Goal: Task Accomplishment & Management: Complete application form

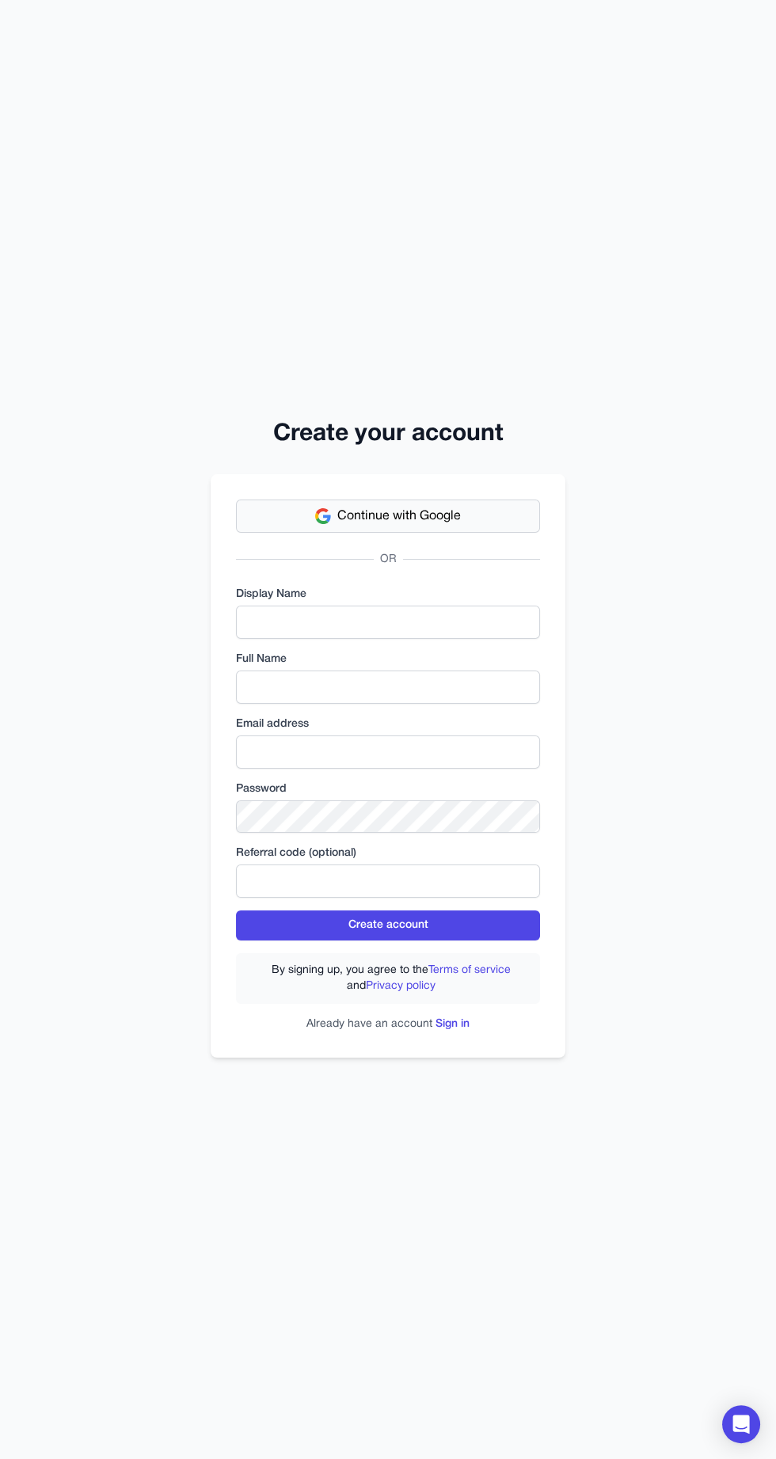
click at [490, 533] on button "Continue with Google" at bounding box center [388, 516] width 304 height 33
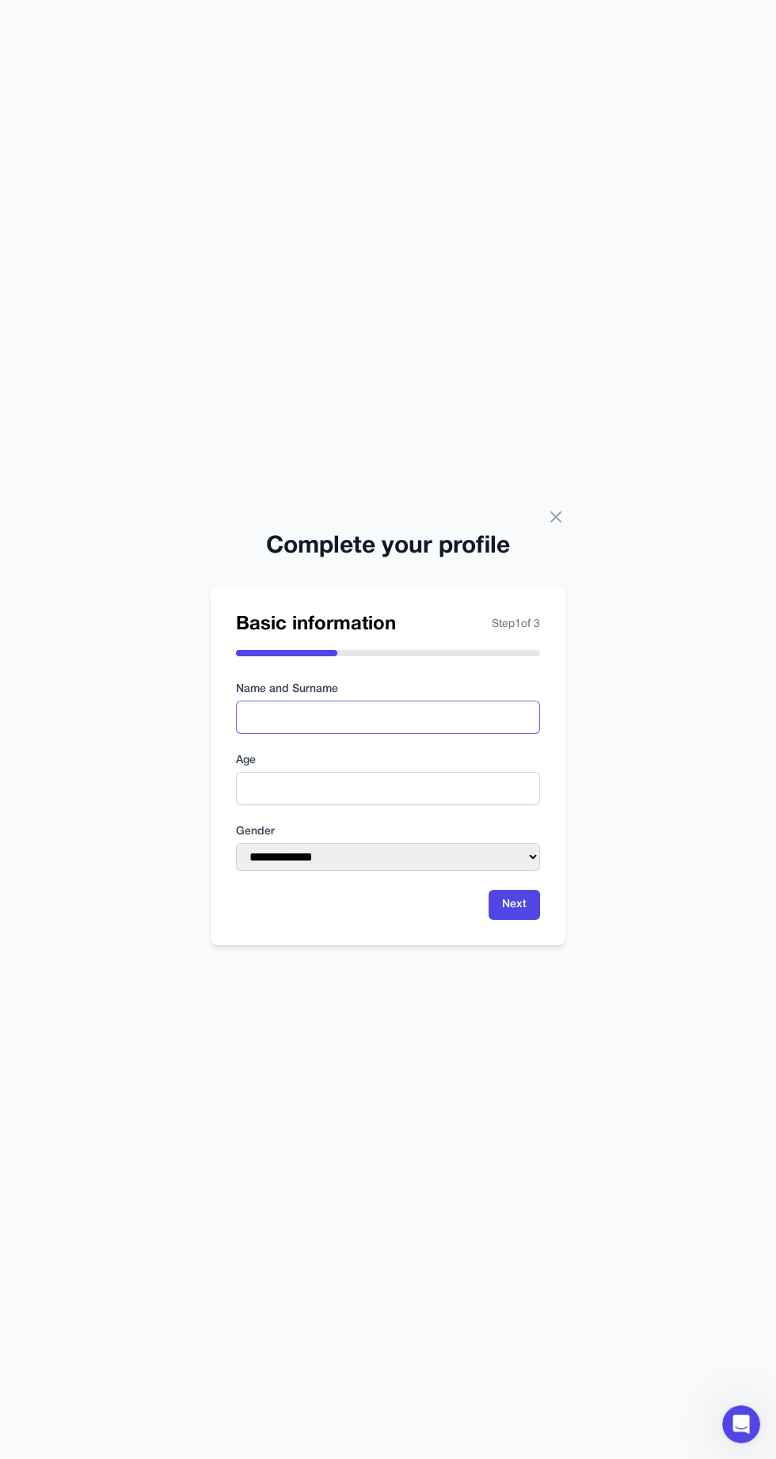
click at [503, 734] on input "text" at bounding box center [388, 717] width 304 height 33
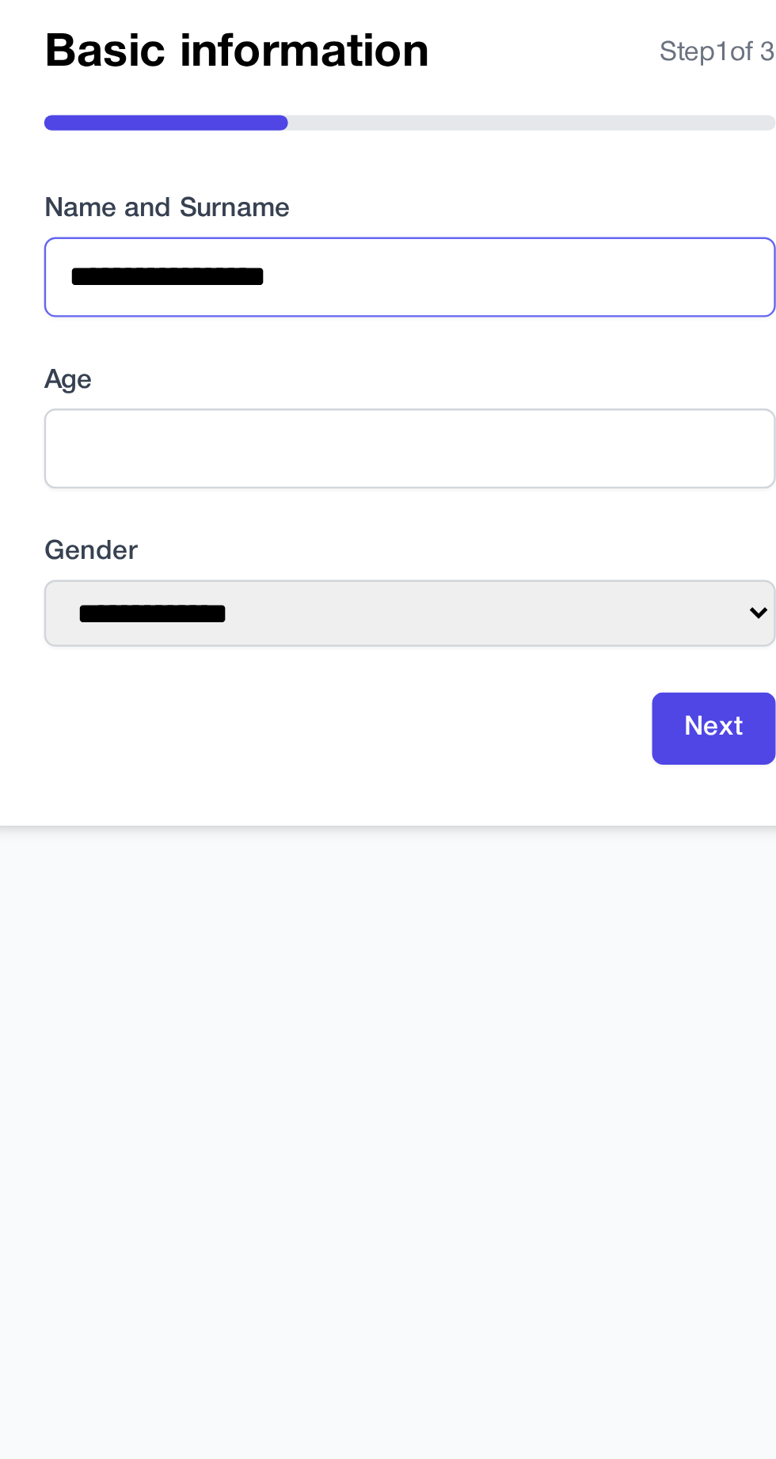
type input "**********"
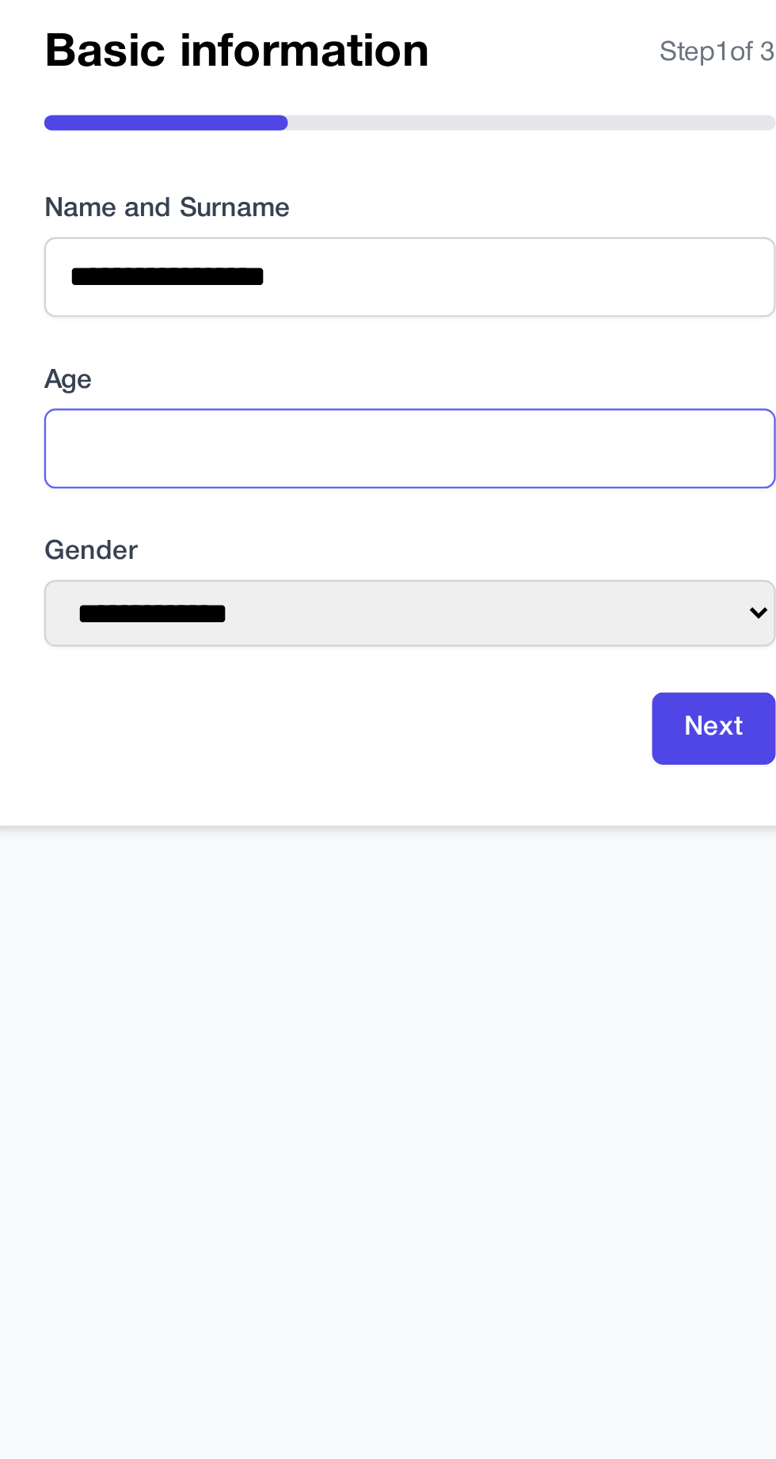
click at [427, 805] on input "number" at bounding box center [388, 788] width 304 height 33
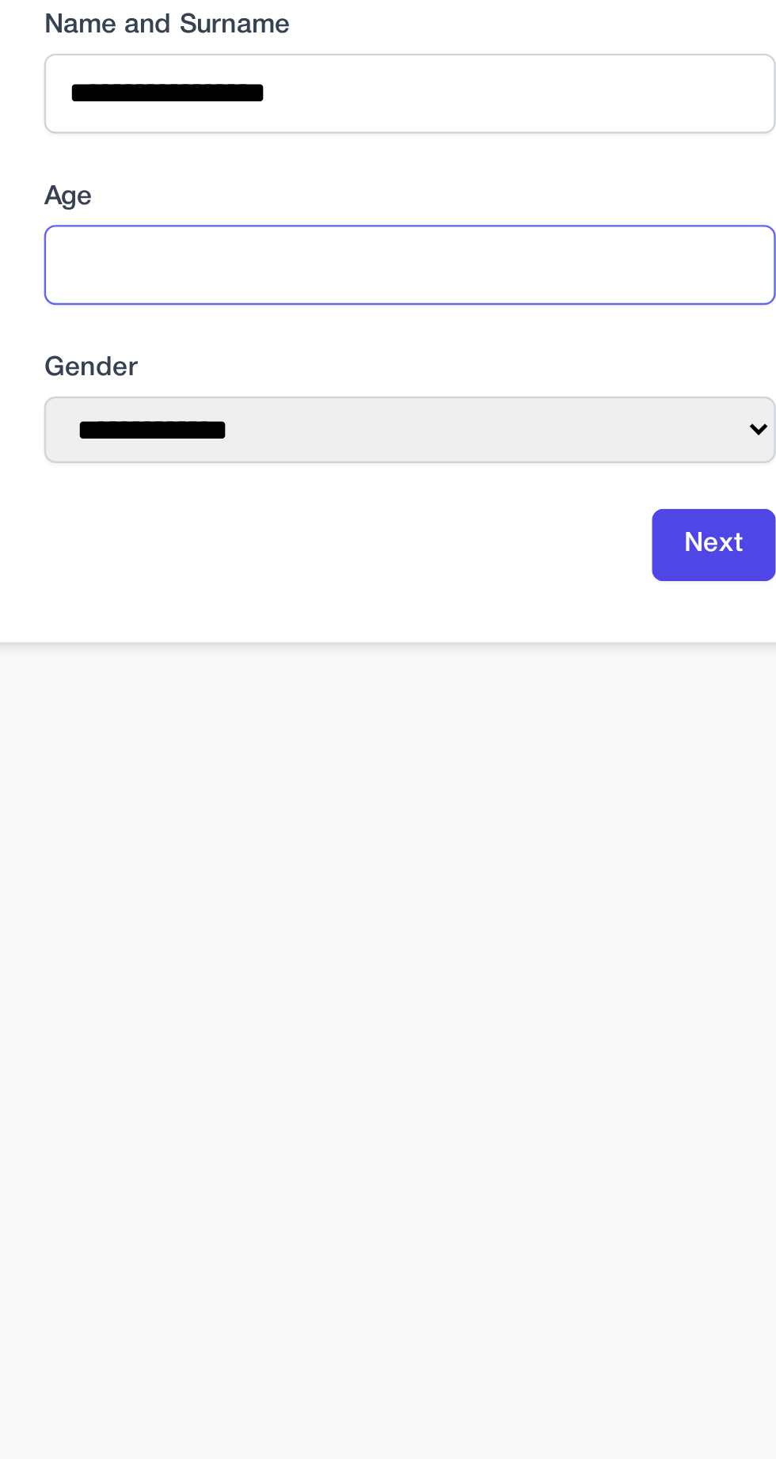
type input "**"
click at [455, 840] on label "Gender" at bounding box center [388, 832] width 304 height 16
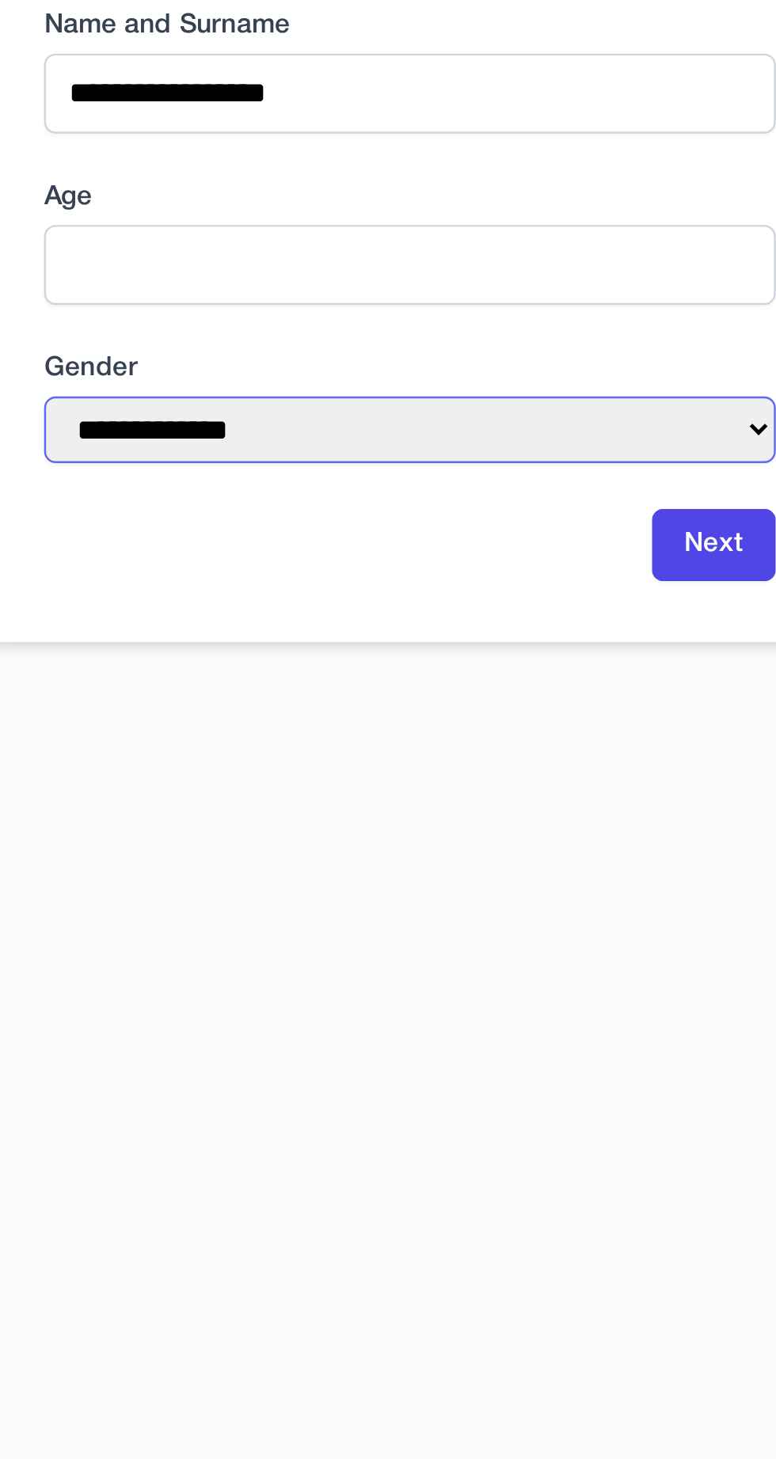
click at [408, 871] on select "**********" at bounding box center [388, 857] width 304 height 28
select select "******"
click at [236, 871] on select "**********" at bounding box center [388, 857] width 304 height 28
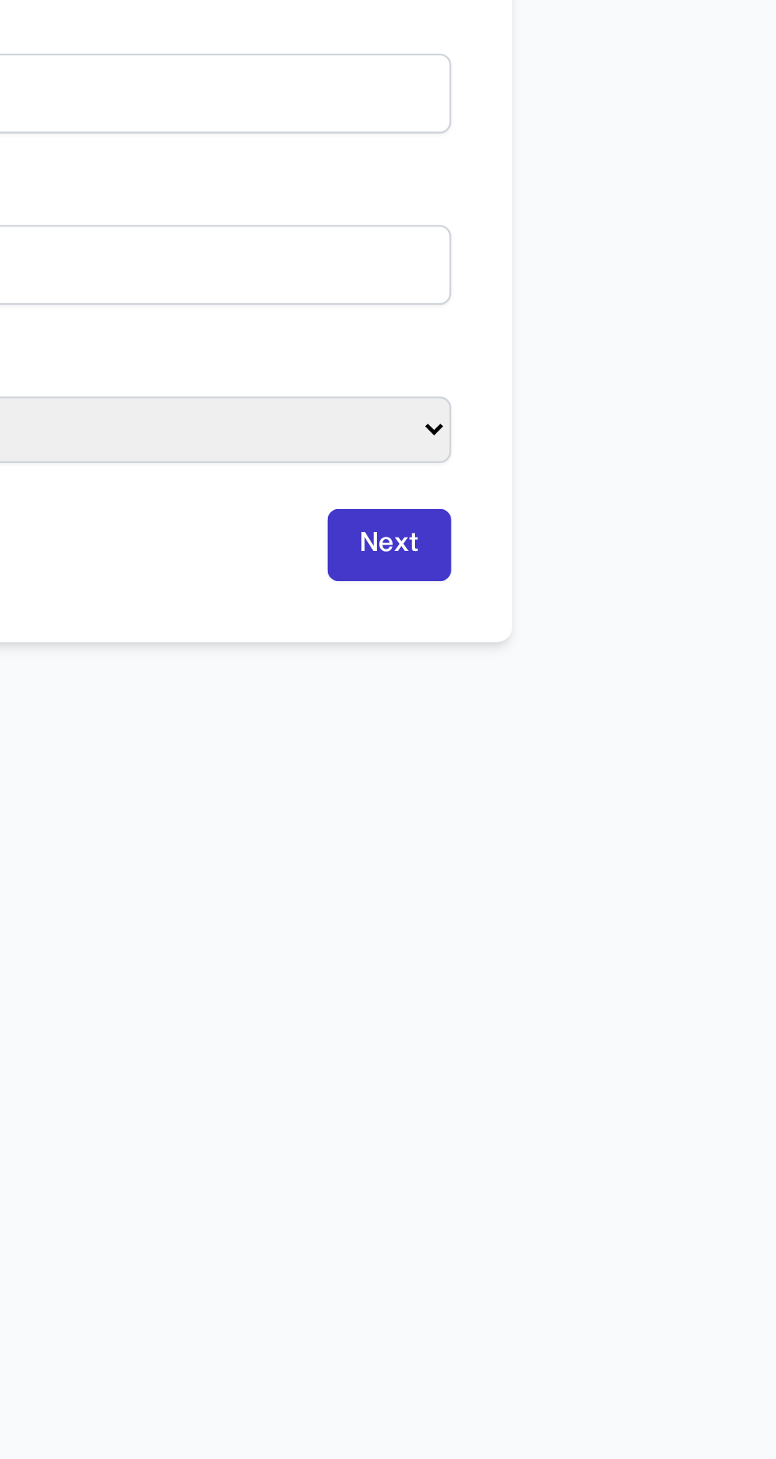
click at [520, 920] on button "Next" at bounding box center [513, 905] width 51 height 30
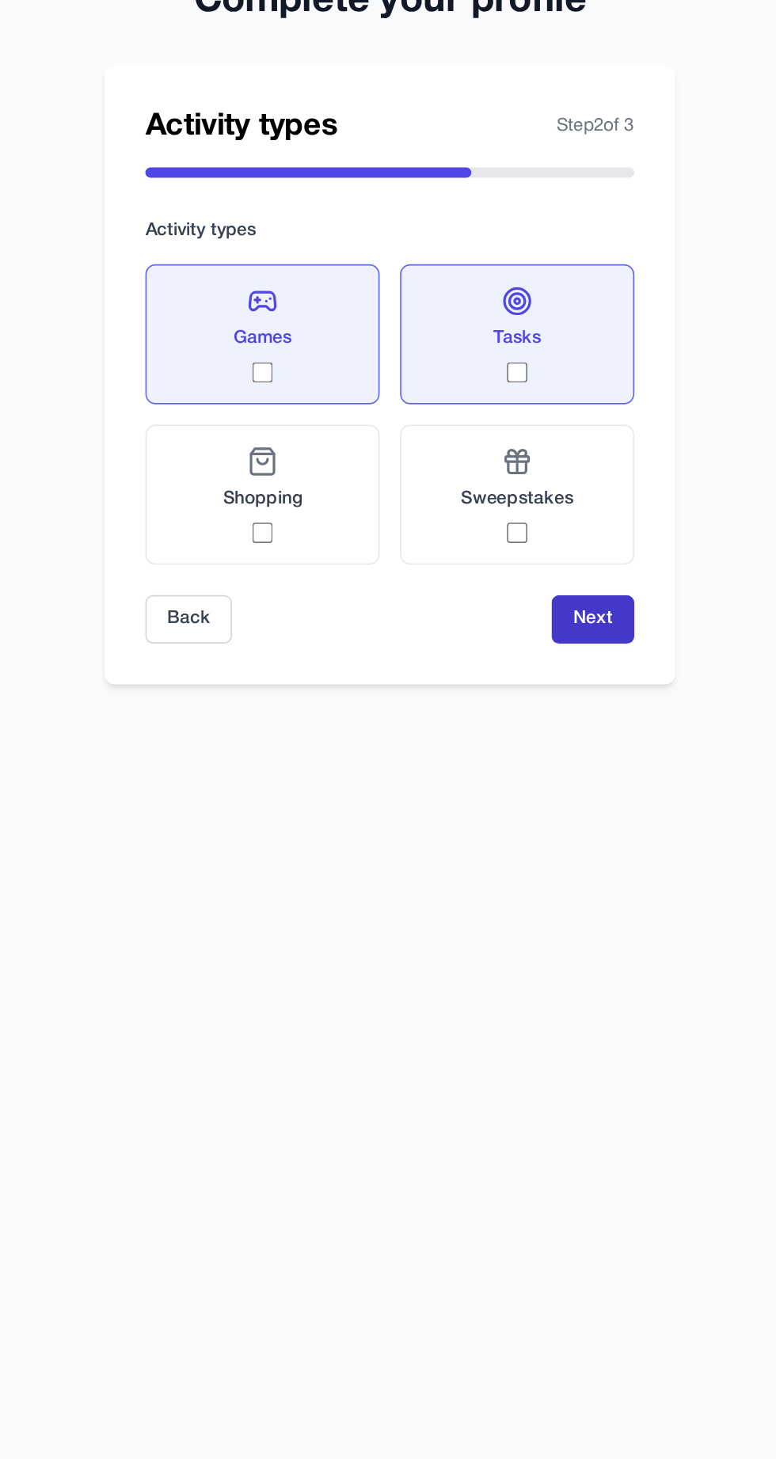
click at [519, 933] on button "Next" at bounding box center [513, 918] width 51 height 30
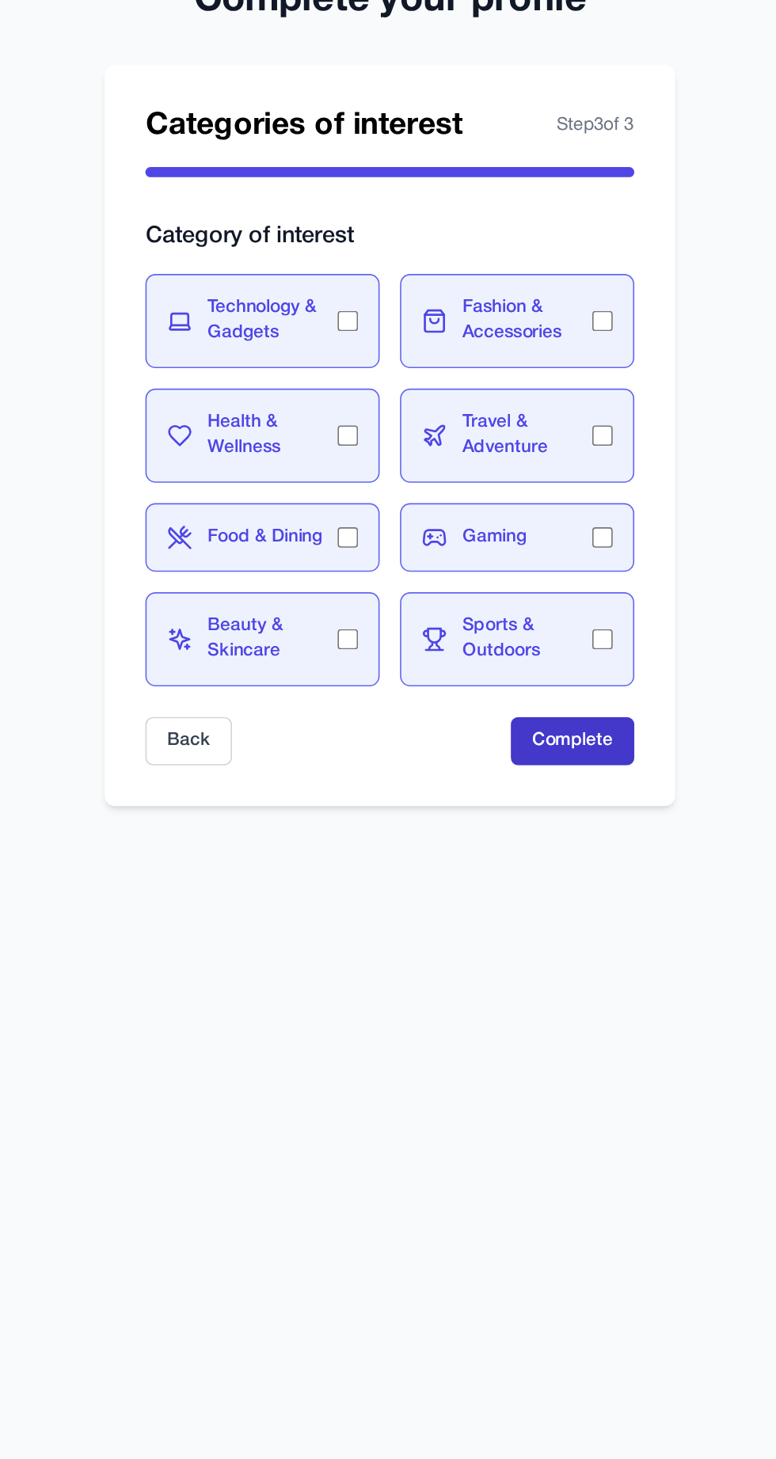
click at [484, 971] on button "Complete" at bounding box center [501, 956] width 77 height 30
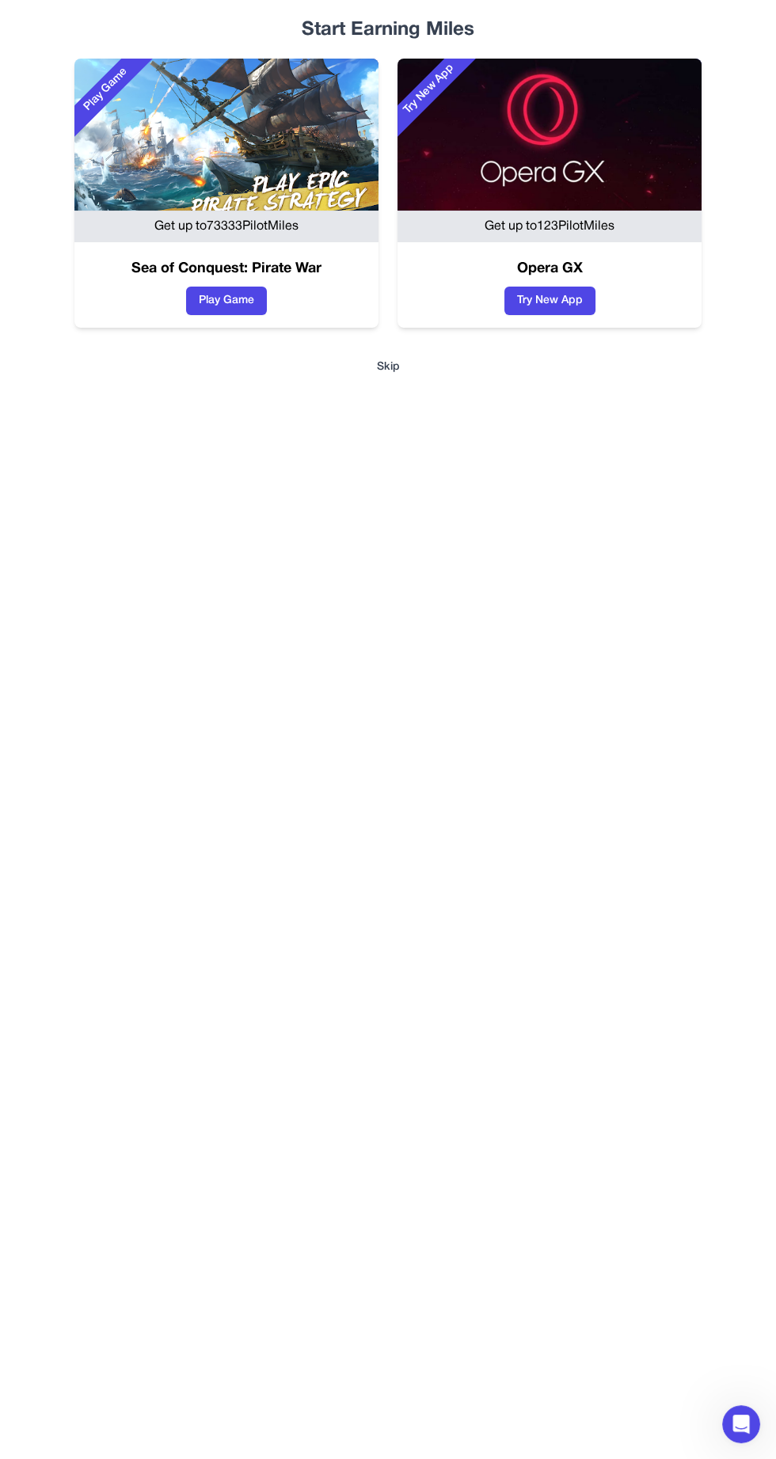
scroll to position [14, 0]
click at [400, 367] on button "Skip" at bounding box center [388, 367] width 738 height 16
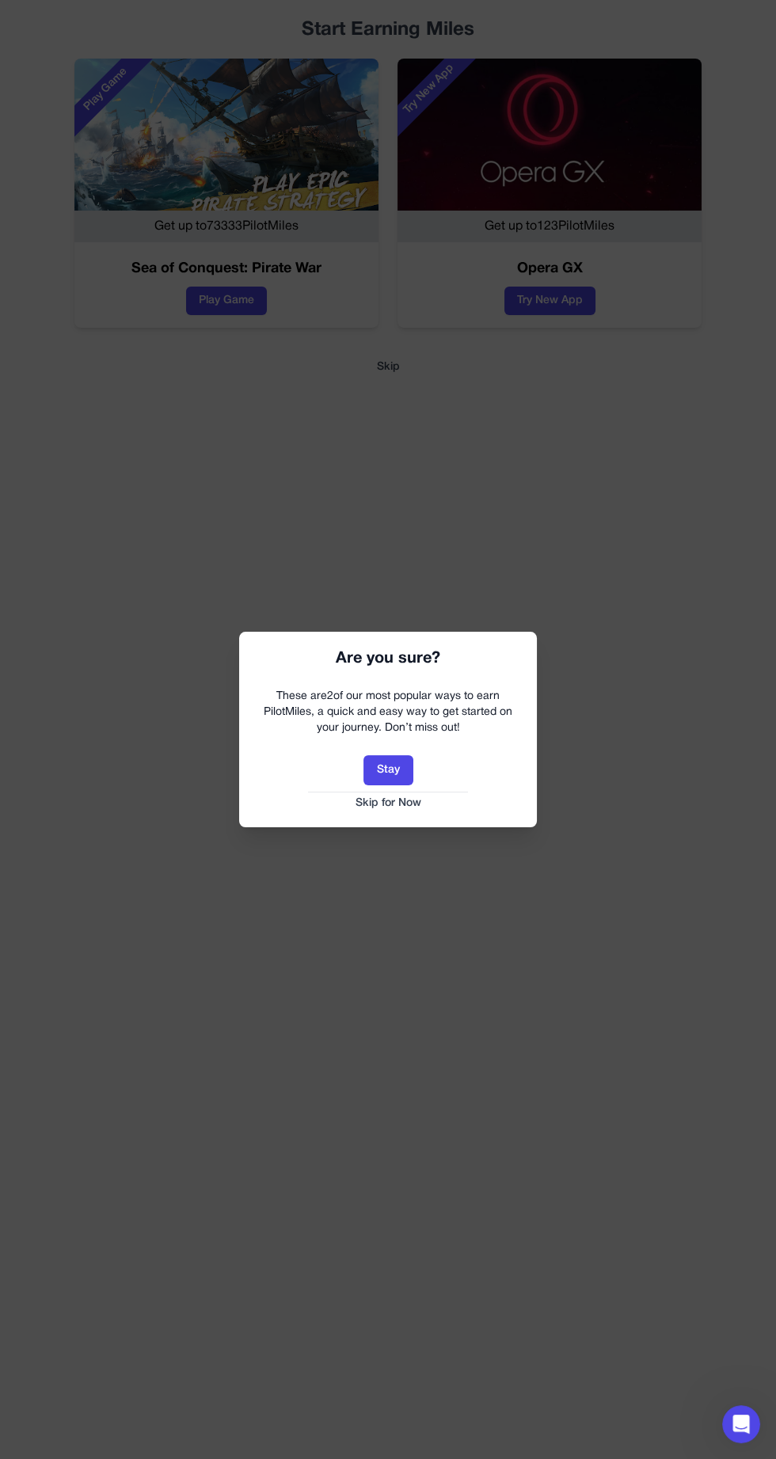
click at [414, 803] on button "Skip for Now" at bounding box center [388, 804] width 266 height 16
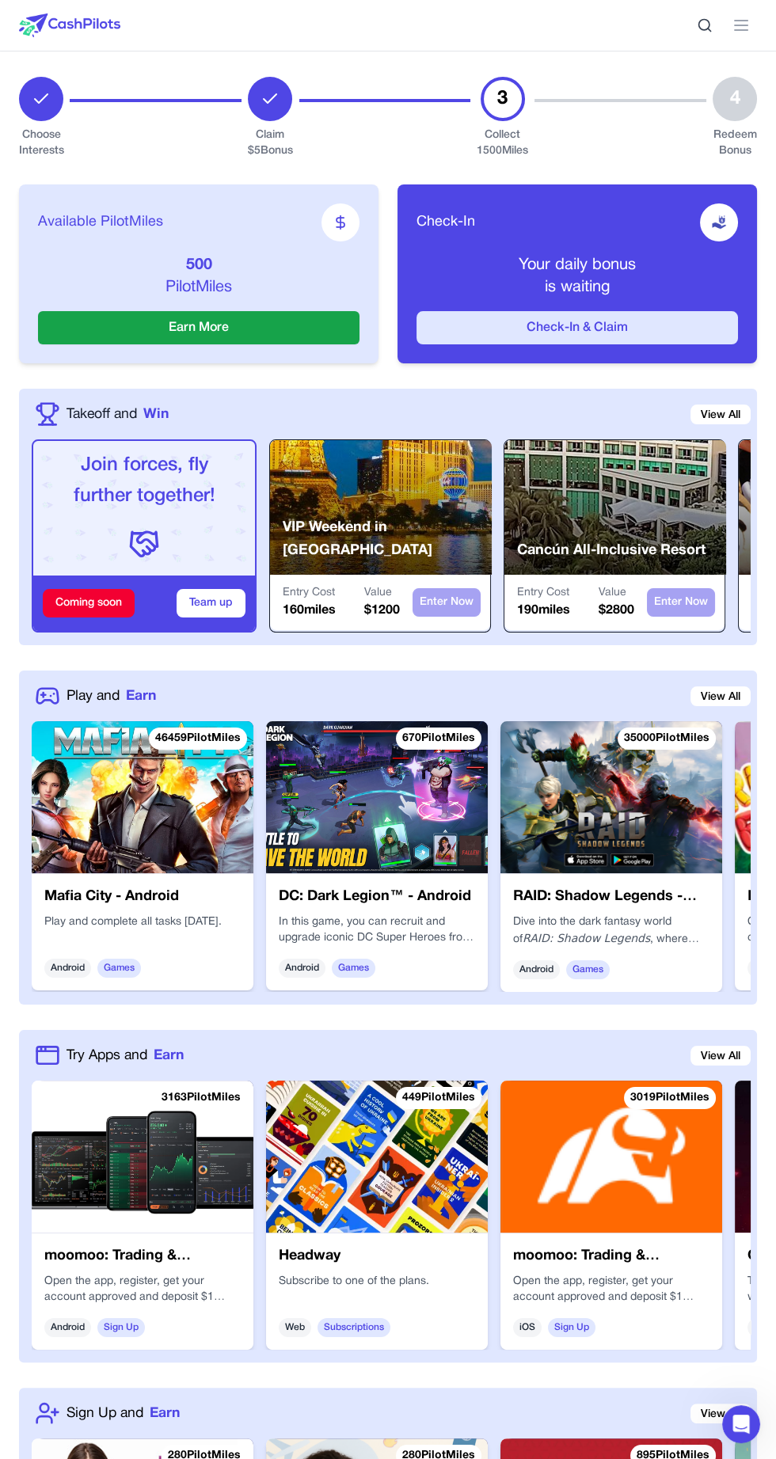
click at [697, 325] on button "Check-In & Claim" at bounding box center [576, 327] width 321 height 33
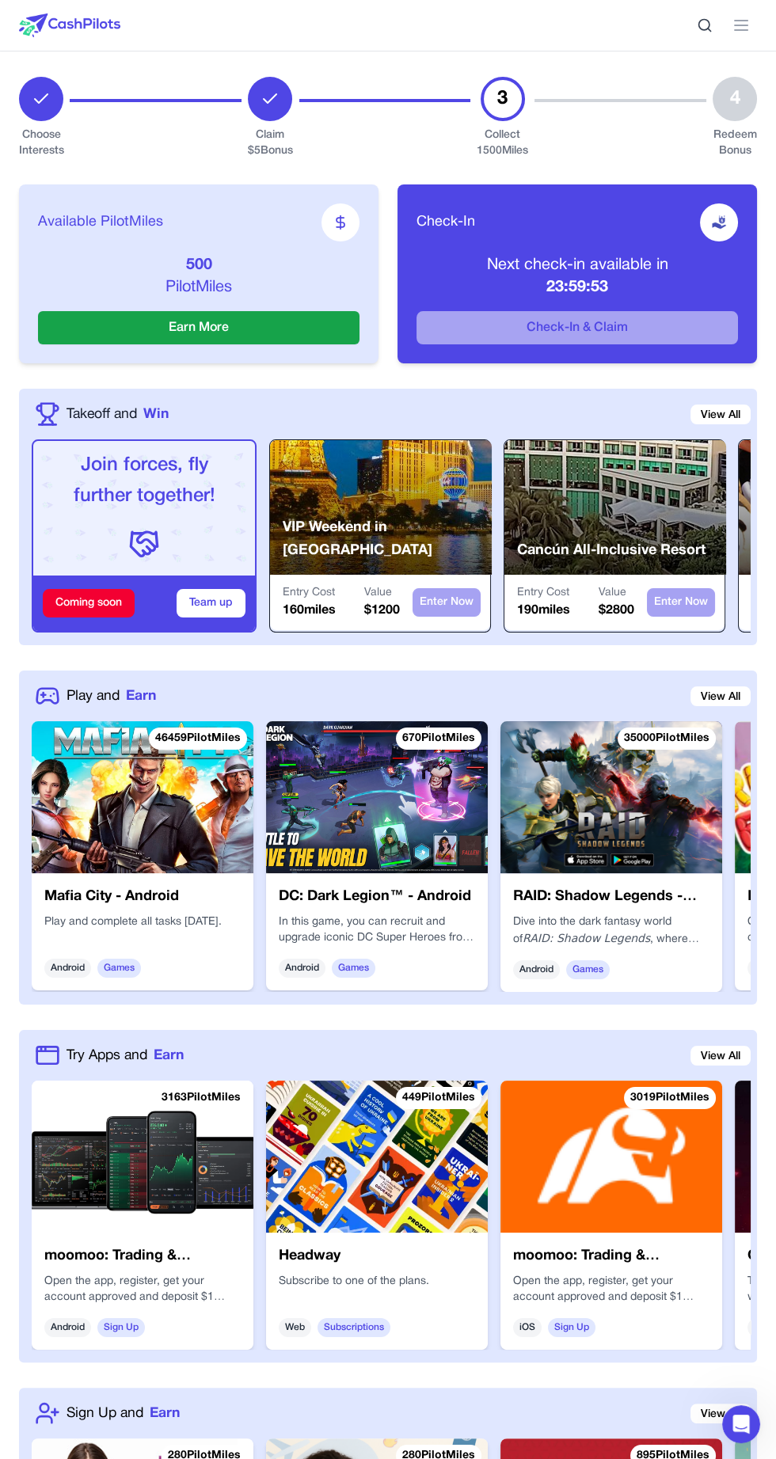
click at [344, 229] on icon at bounding box center [340, 223] width 16 height 16
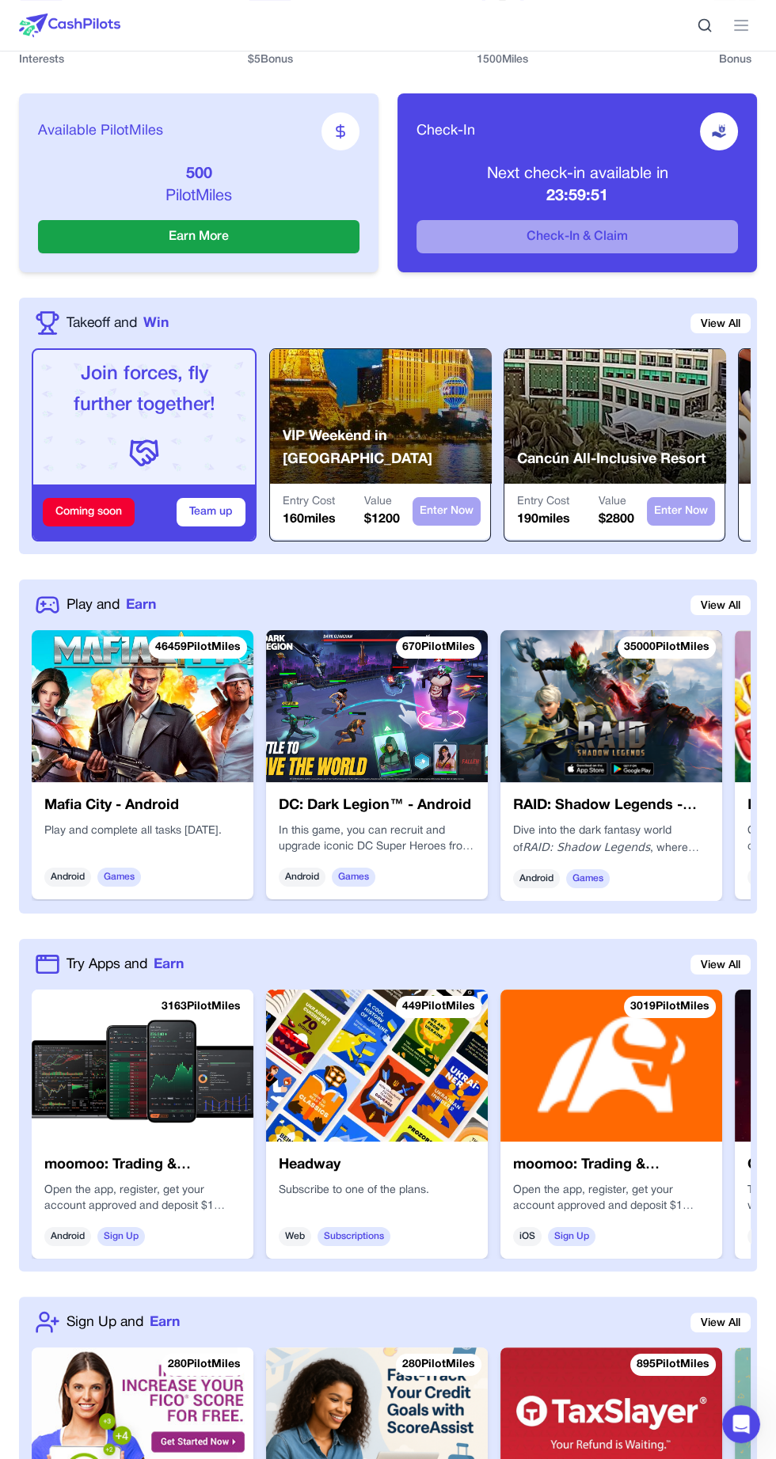
scroll to position [90, 0]
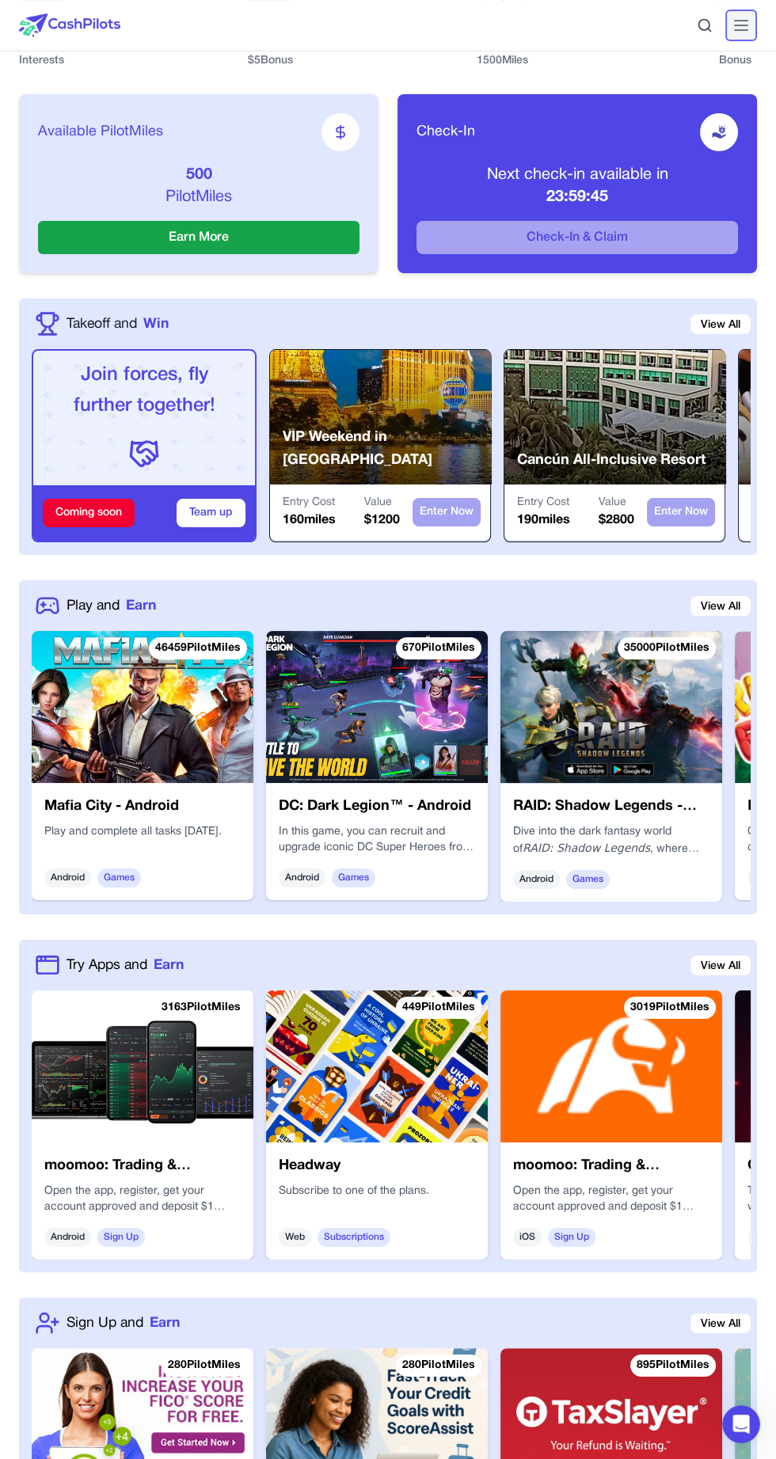
click at [737, 18] on icon at bounding box center [740, 25] width 19 height 19
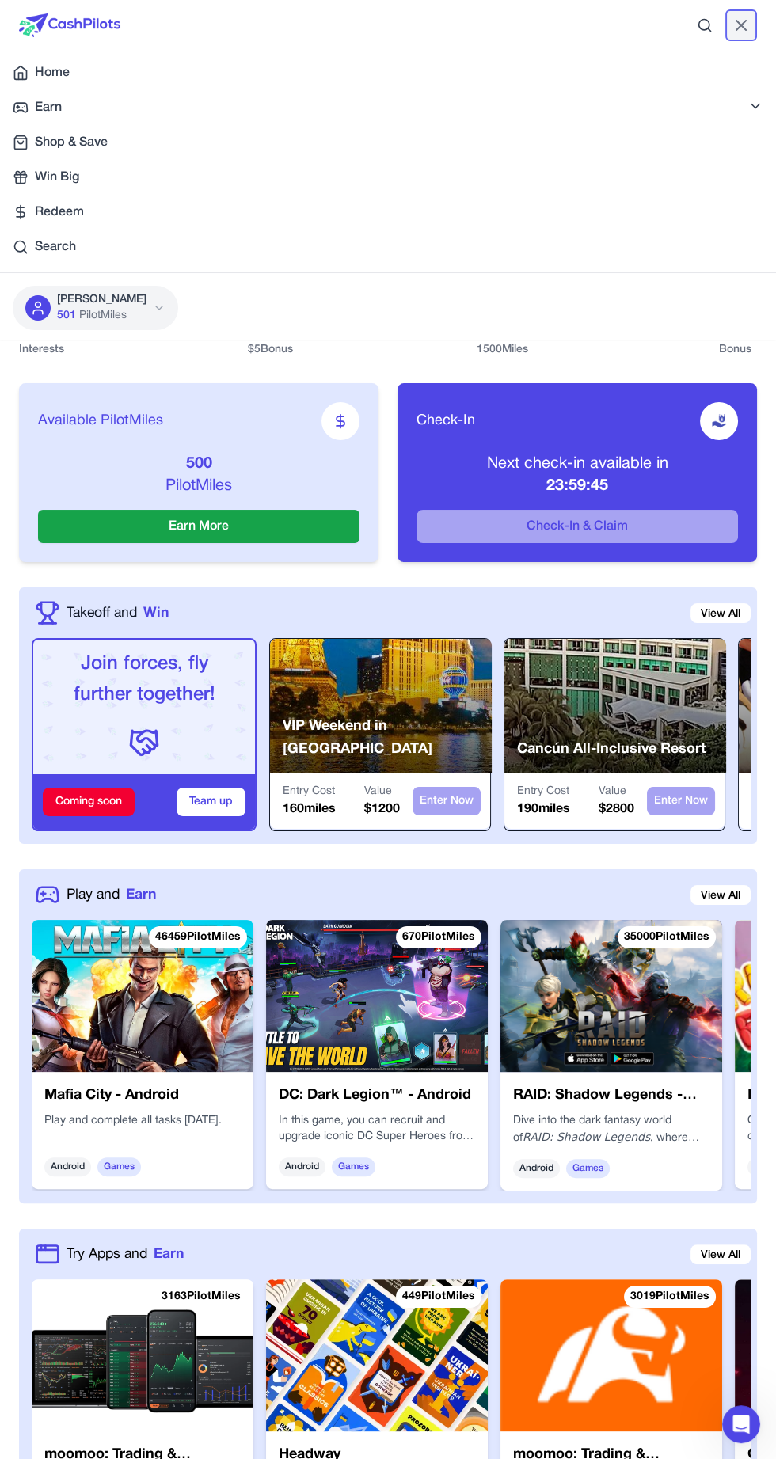
scroll to position [379, 0]
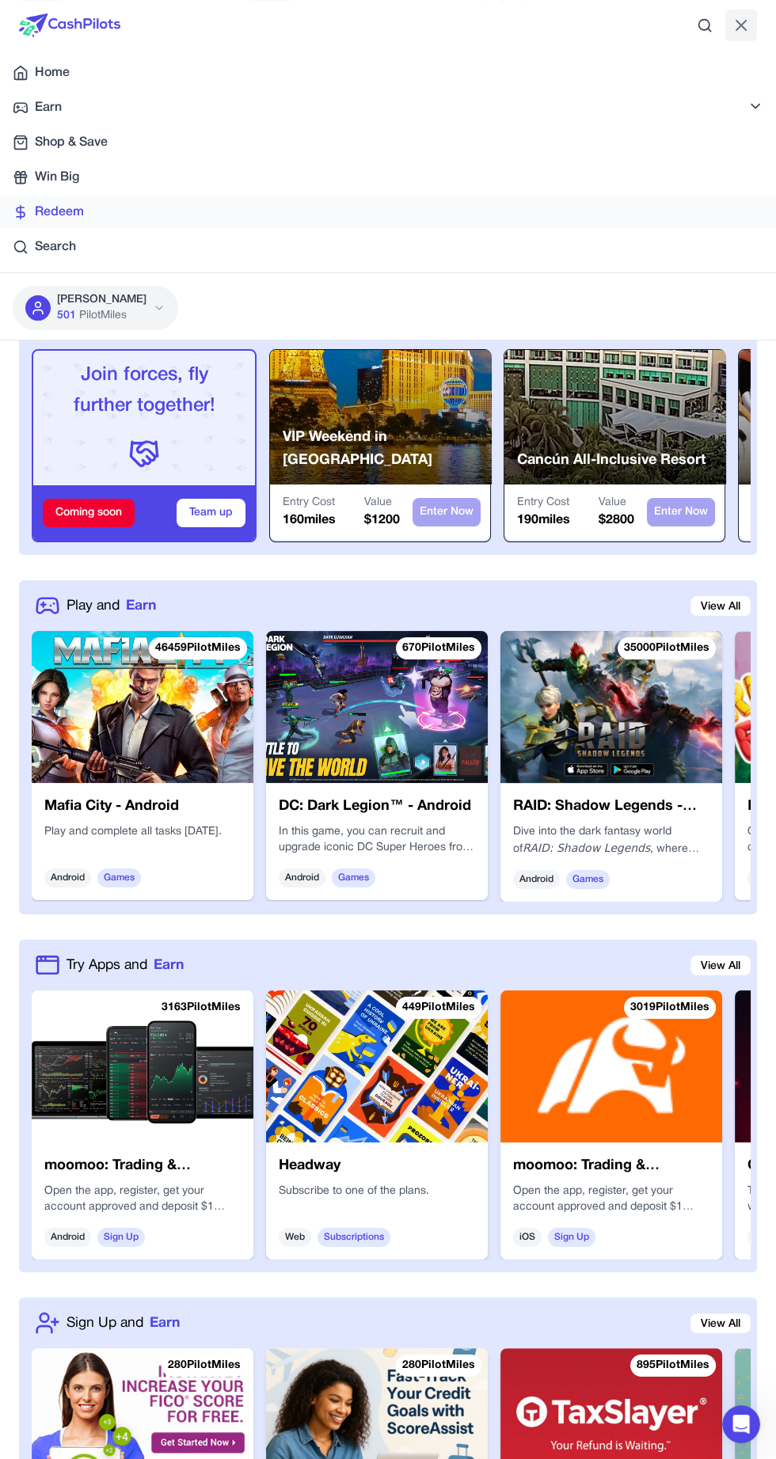
click at [54, 203] on span "Redeem" at bounding box center [59, 212] width 49 height 19
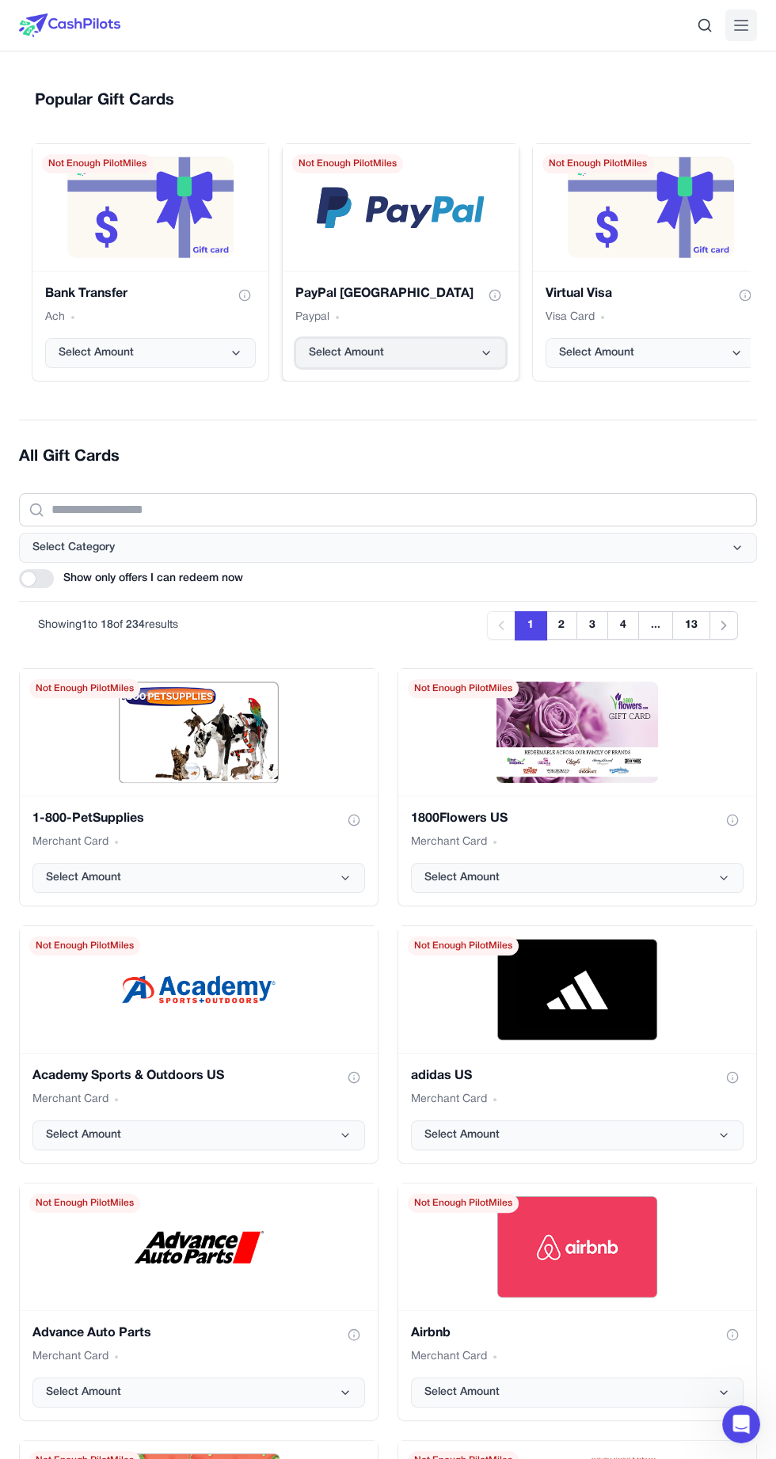
click at [470, 357] on button "Select Amount" at bounding box center [400, 353] width 211 height 30
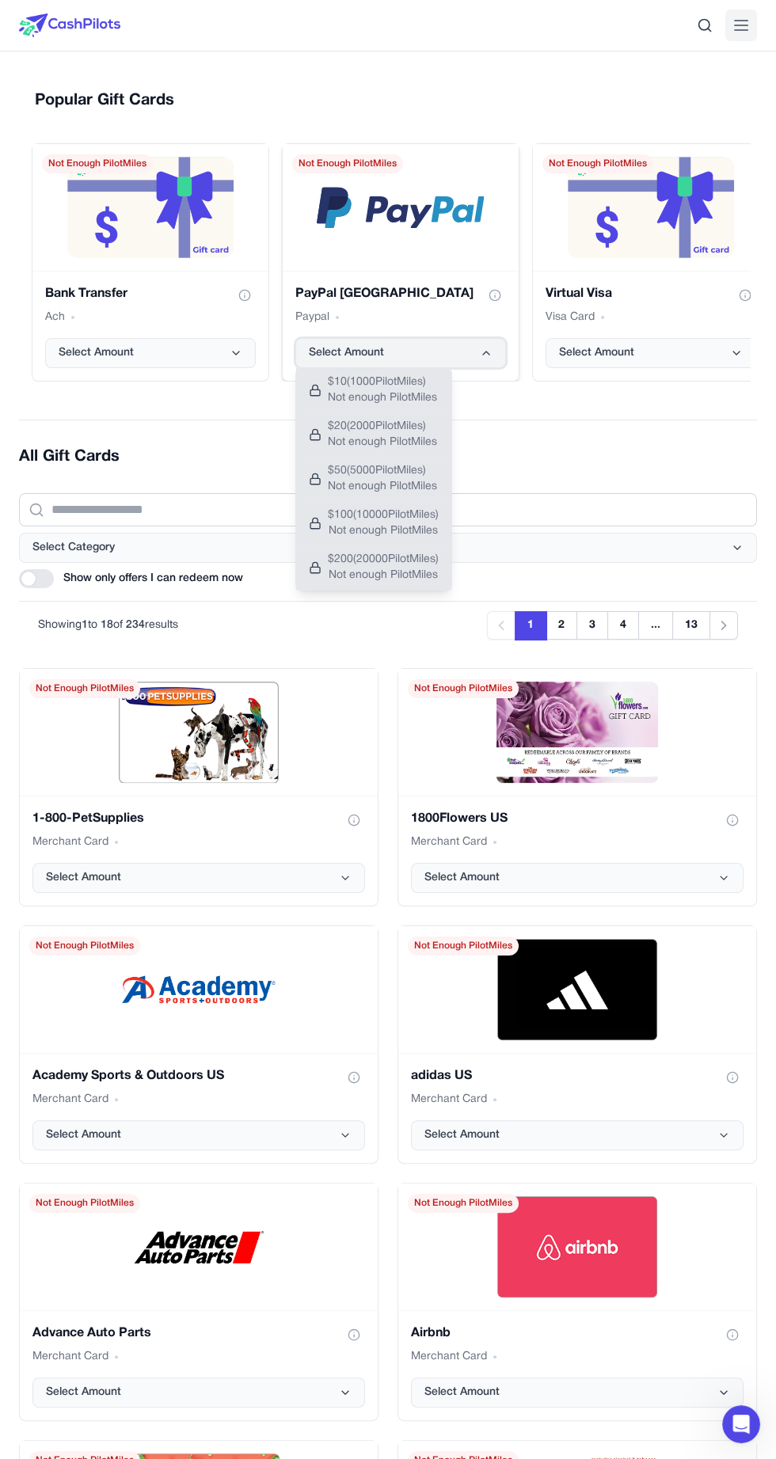
click at [486, 347] on icon "PayPal USA gift card" at bounding box center [486, 353] width 13 height 13
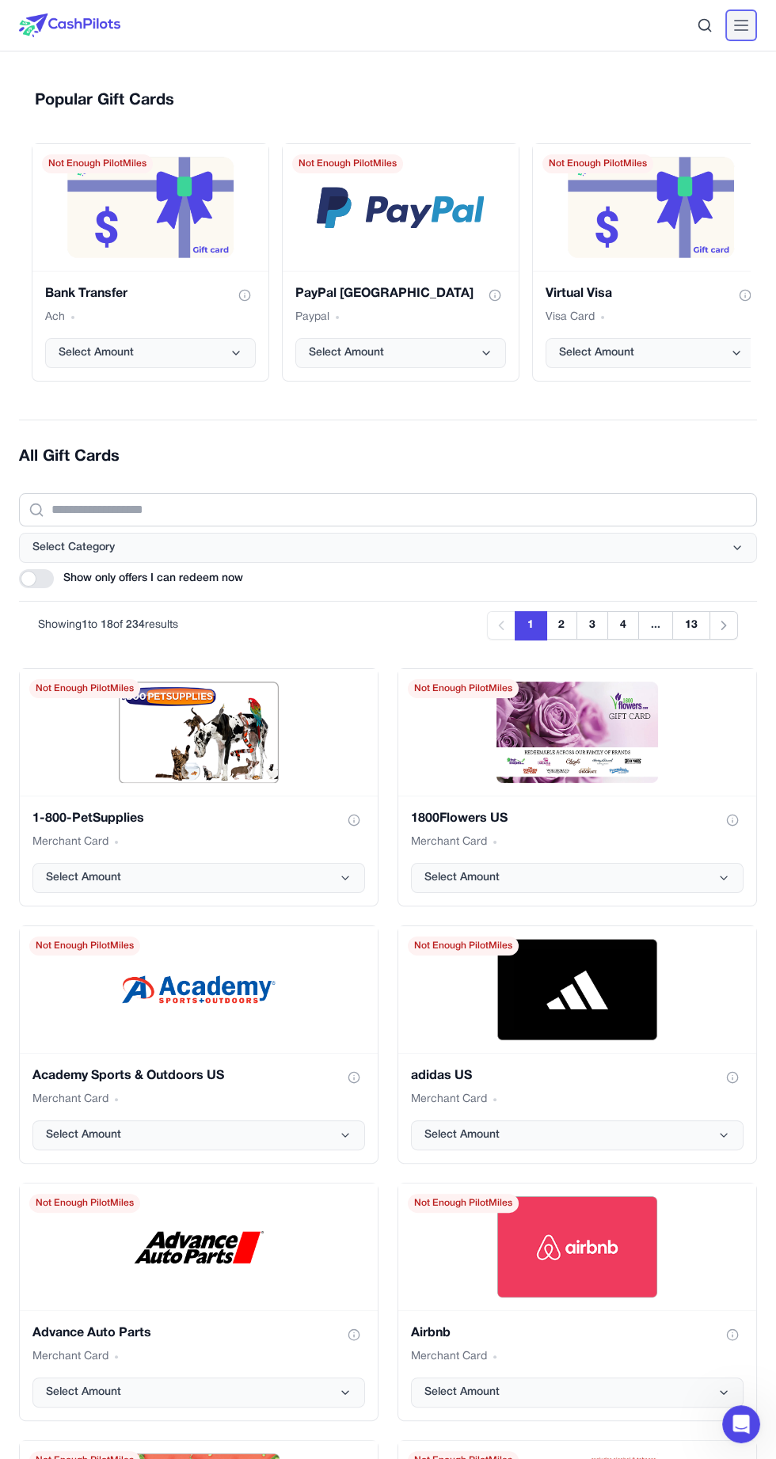
click at [737, 32] on icon at bounding box center [740, 25] width 19 height 19
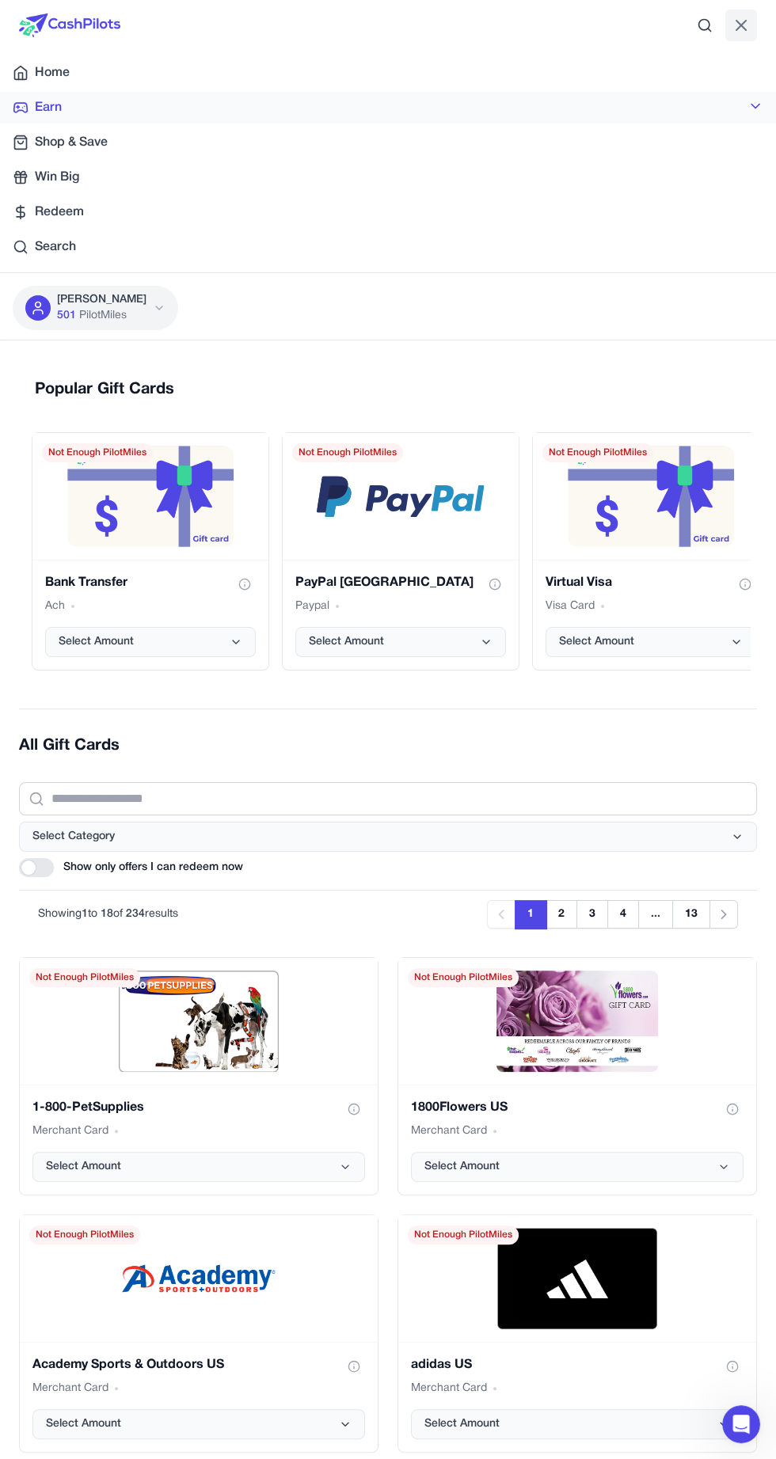
click at [51, 100] on span "Earn" at bounding box center [48, 107] width 27 height 19
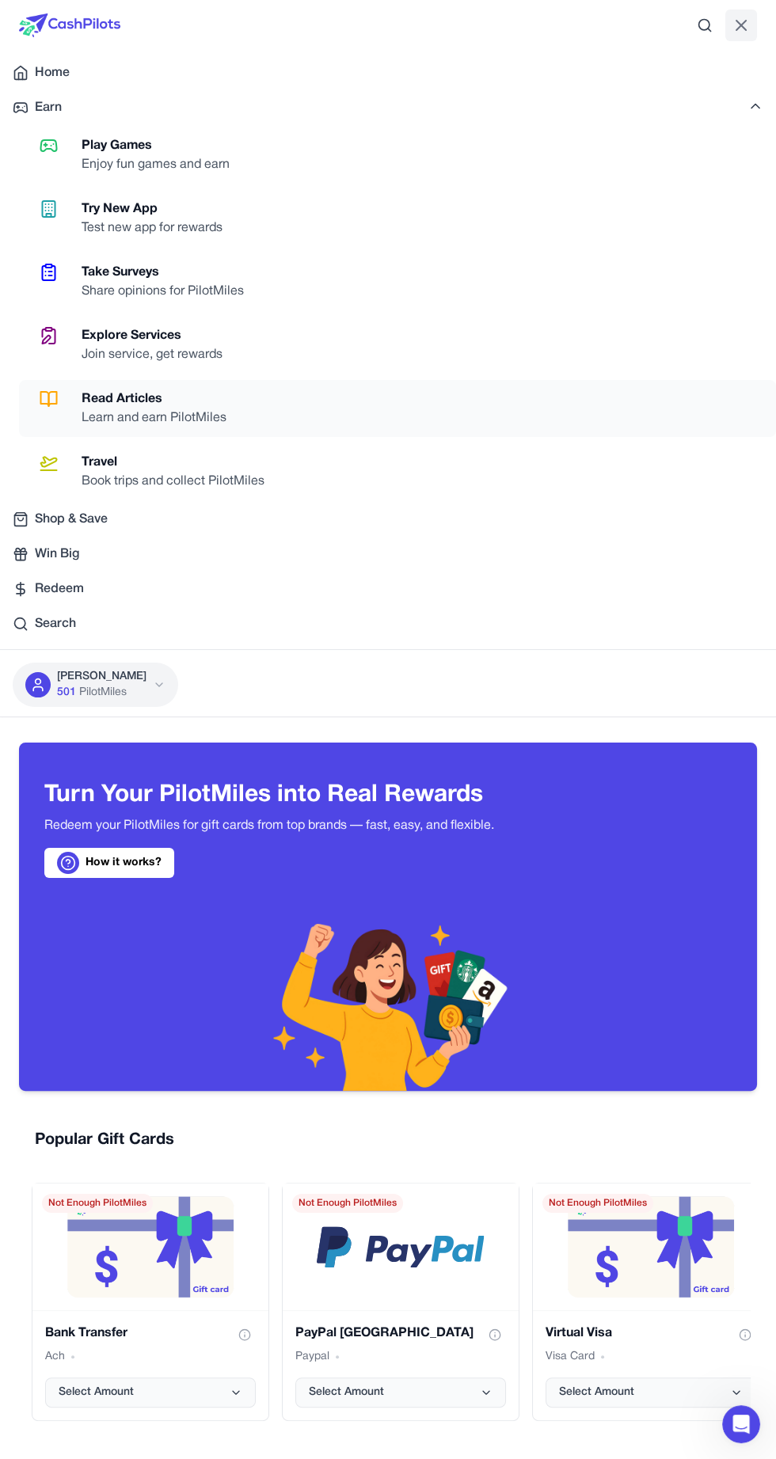
click at [244, 407] on link "Read Articles Learn and earn PilotMiles" at bounding box center [397, 408] width 757 height 57
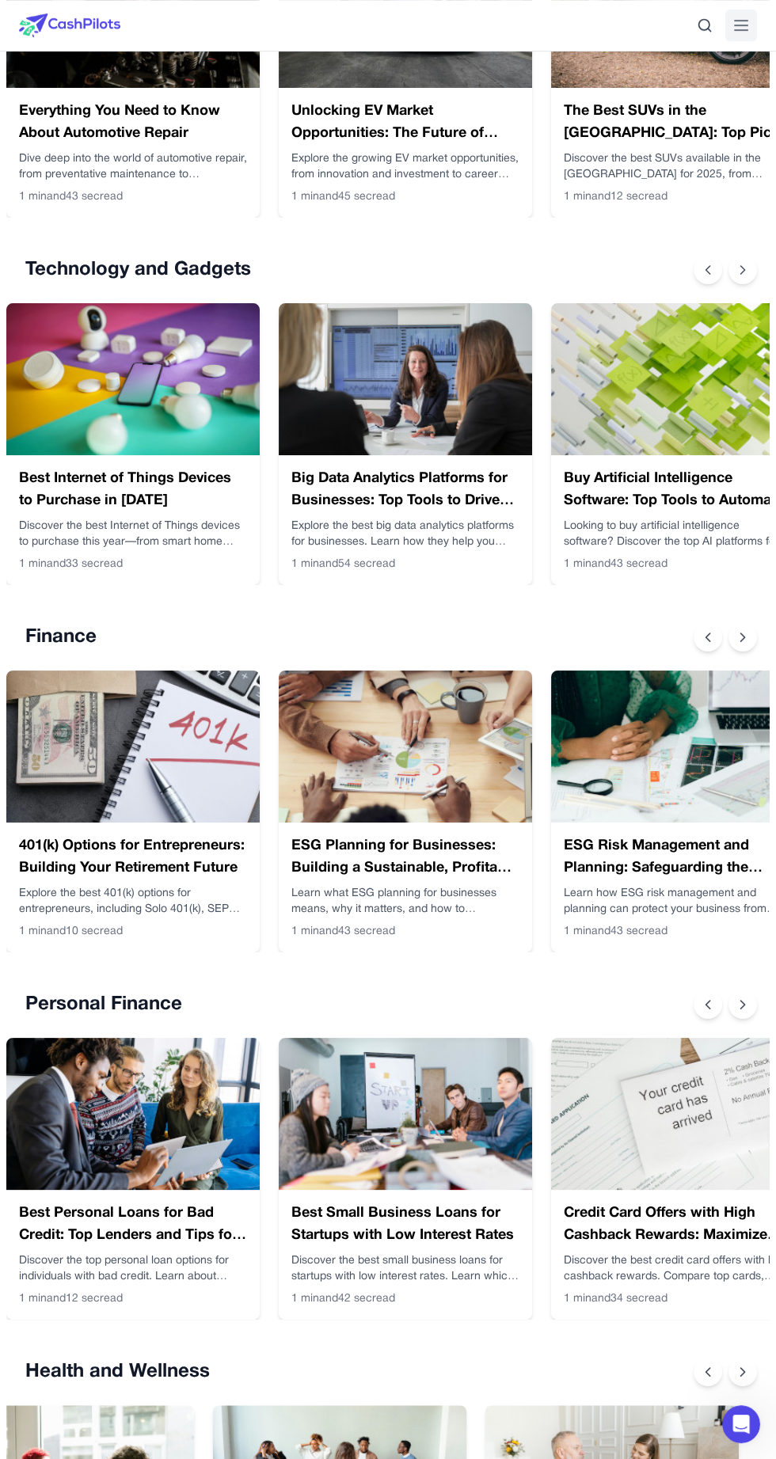
scroll to position [983, 0]
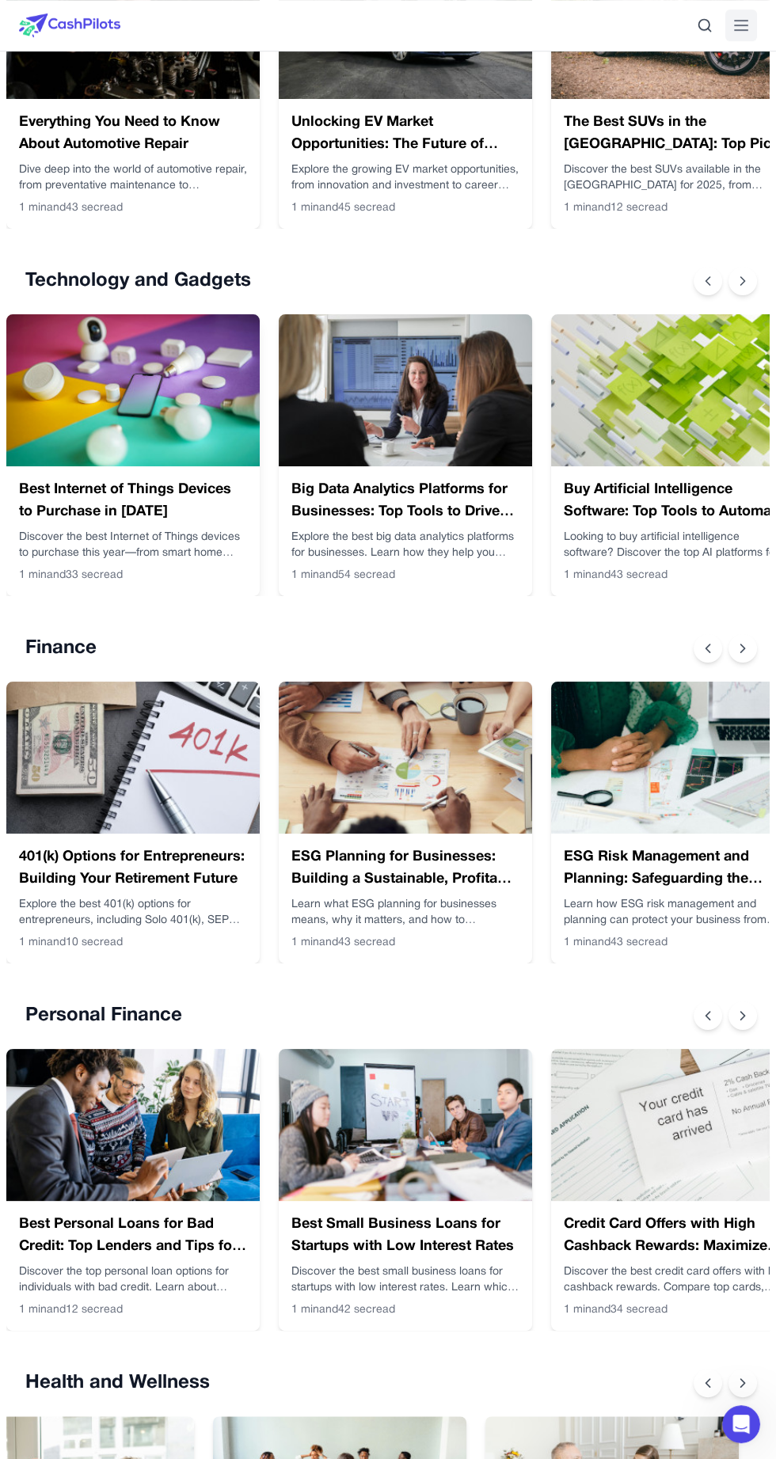
click at [172, 365] on img at bounding box center [132, 390] width 253 height 152
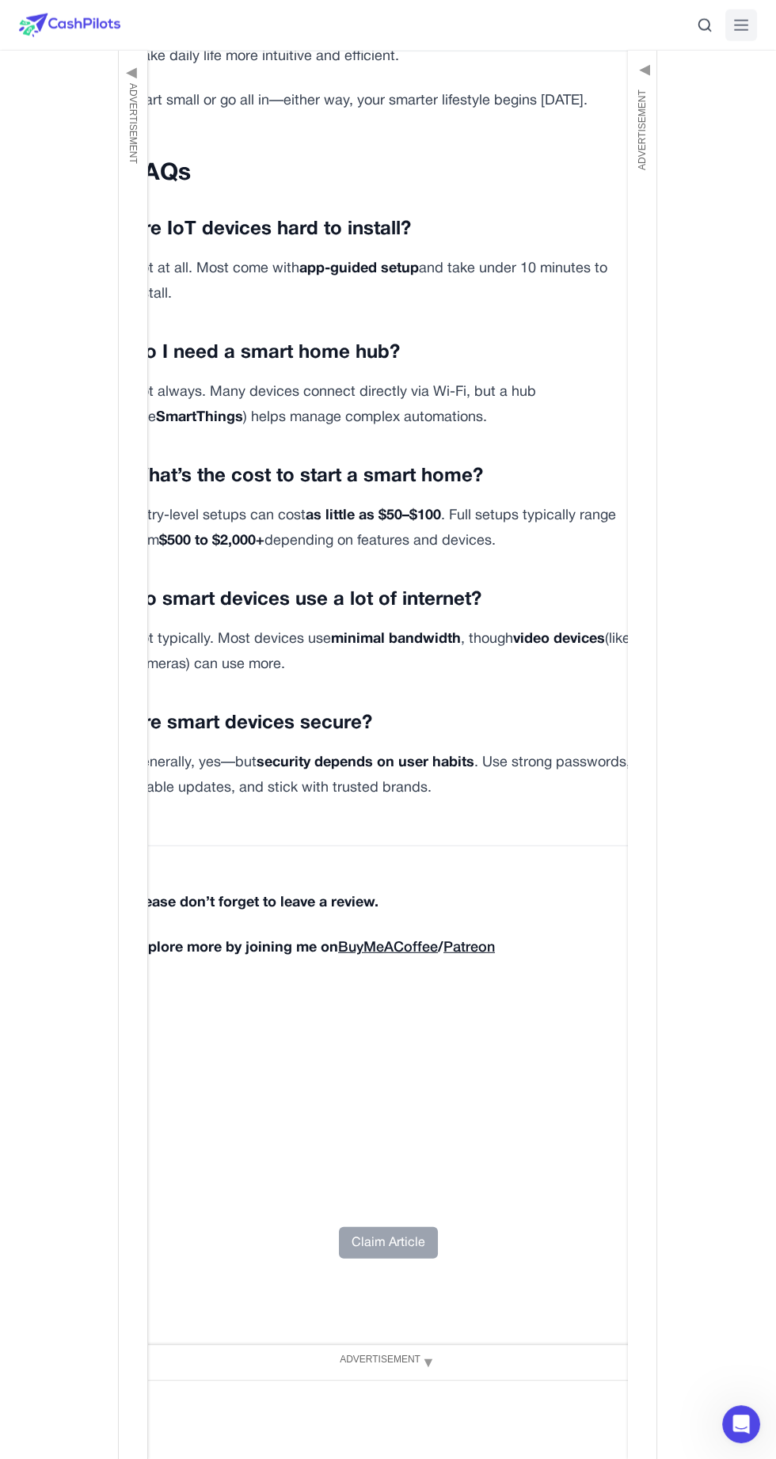
scroll to position [6132, 0]
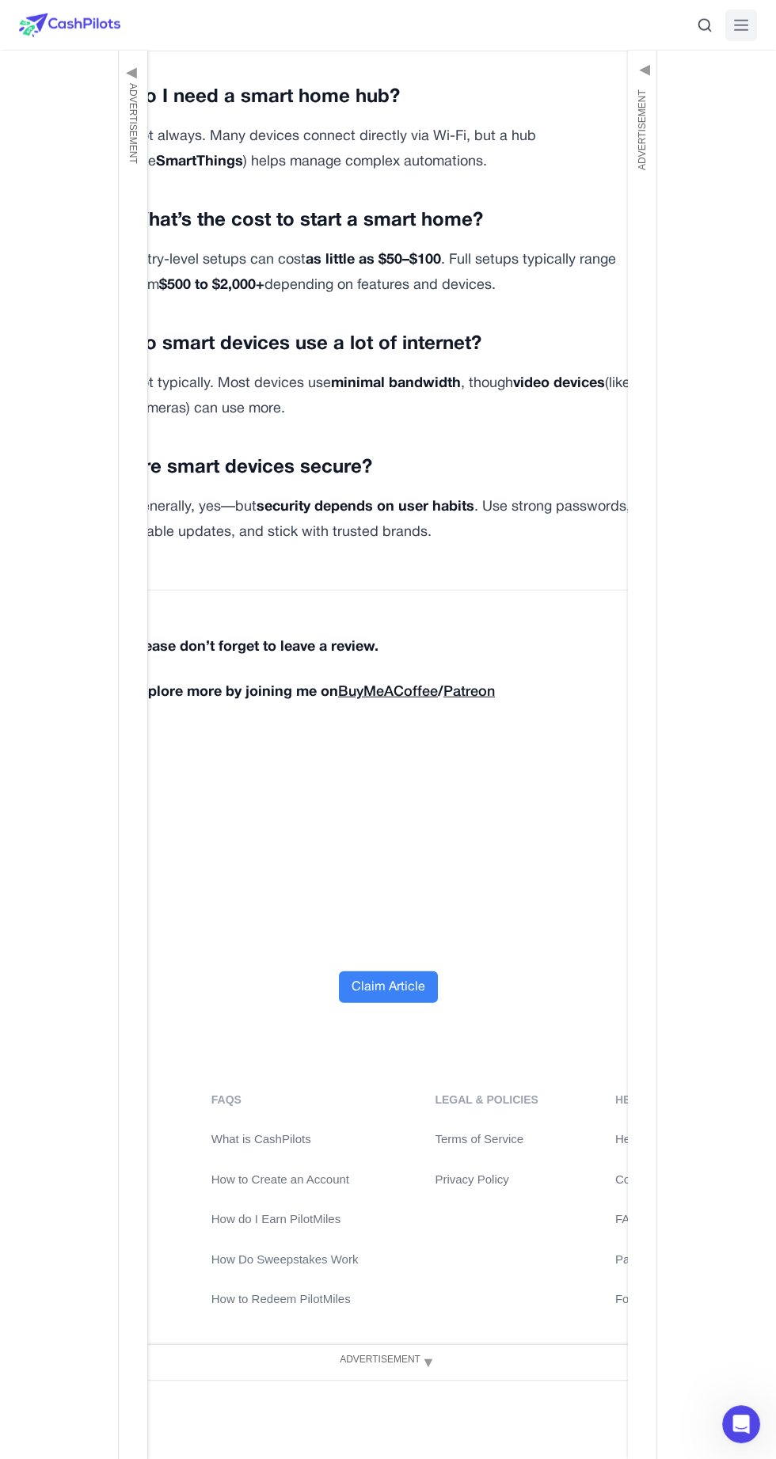
click at [405, 971] on button "Claim Article" at bounding box center [388, 987] width 99 height 32
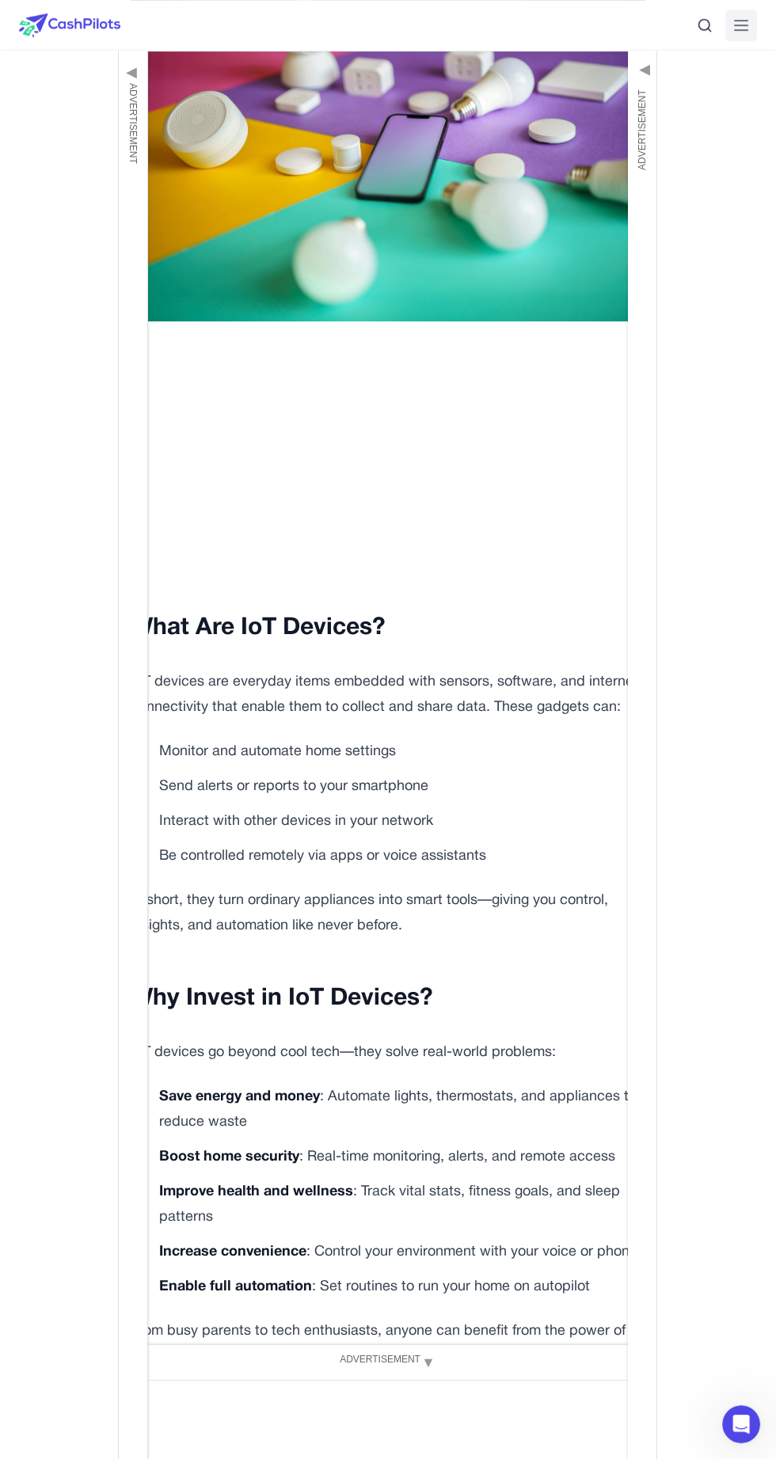
scroll to position [0, 0]
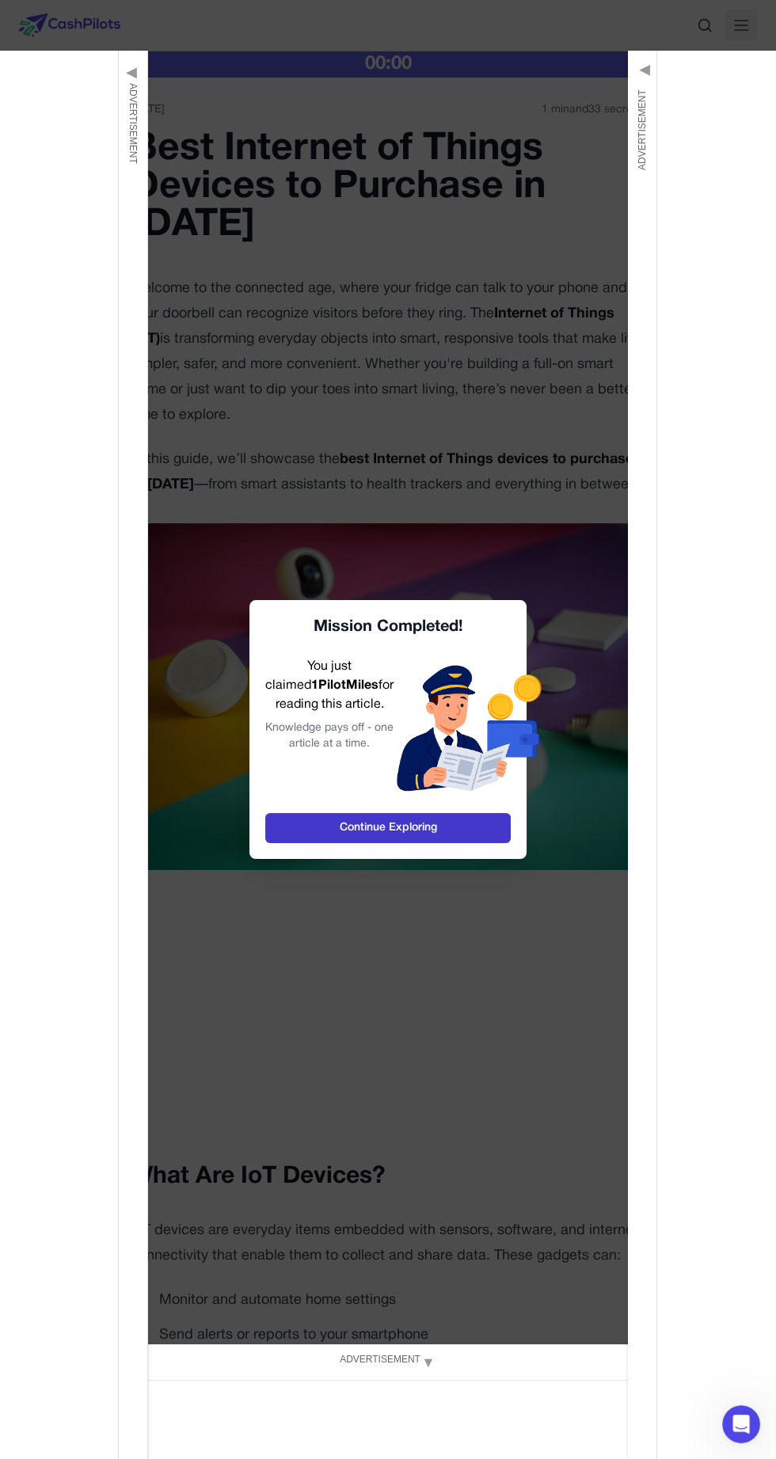
click at [459, 830] on link "Continue Exploring" at bounding box center [387, 828] width 245 height 30
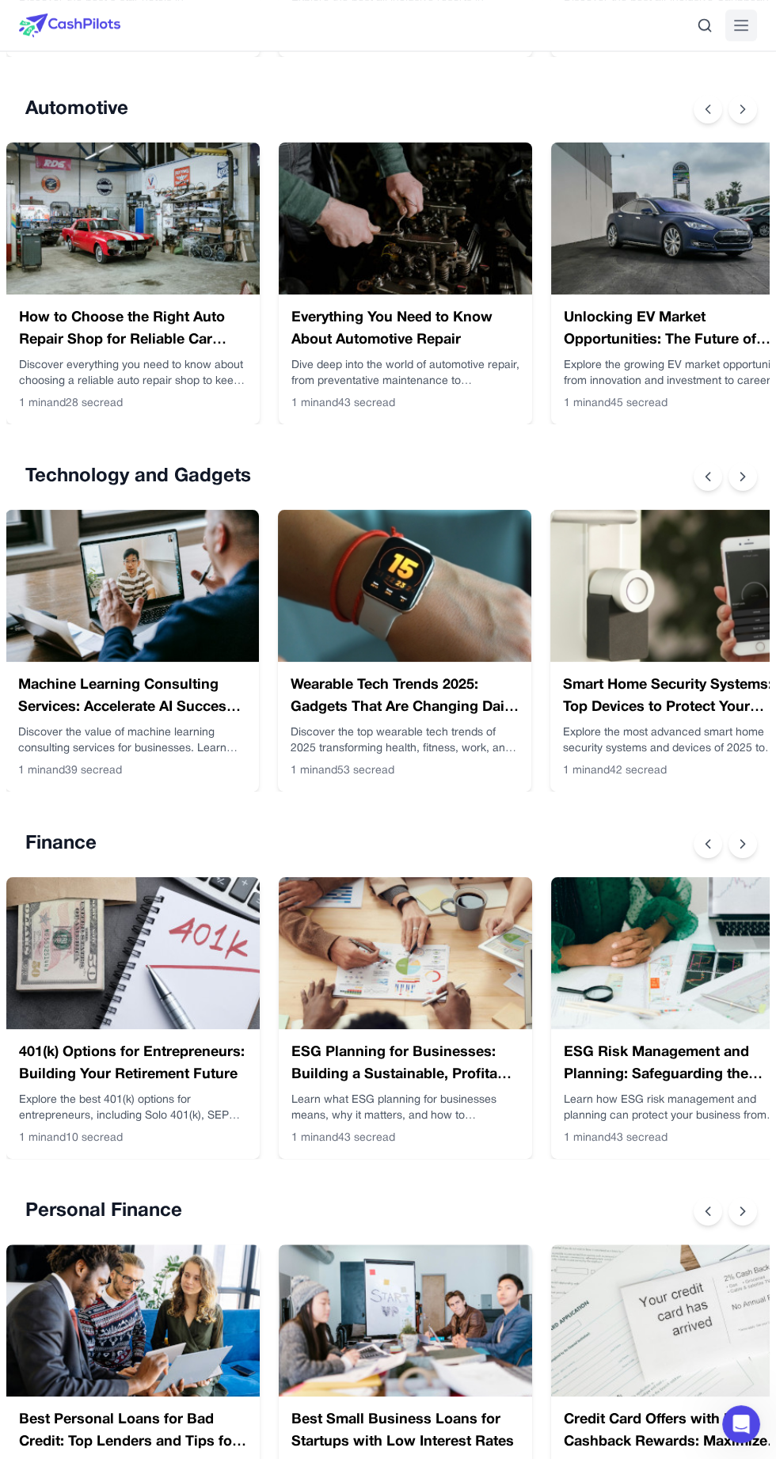
scroll to position [0, 1647]
click at [436, 593] on img at bounding box center [405, 586] width 253 height 152
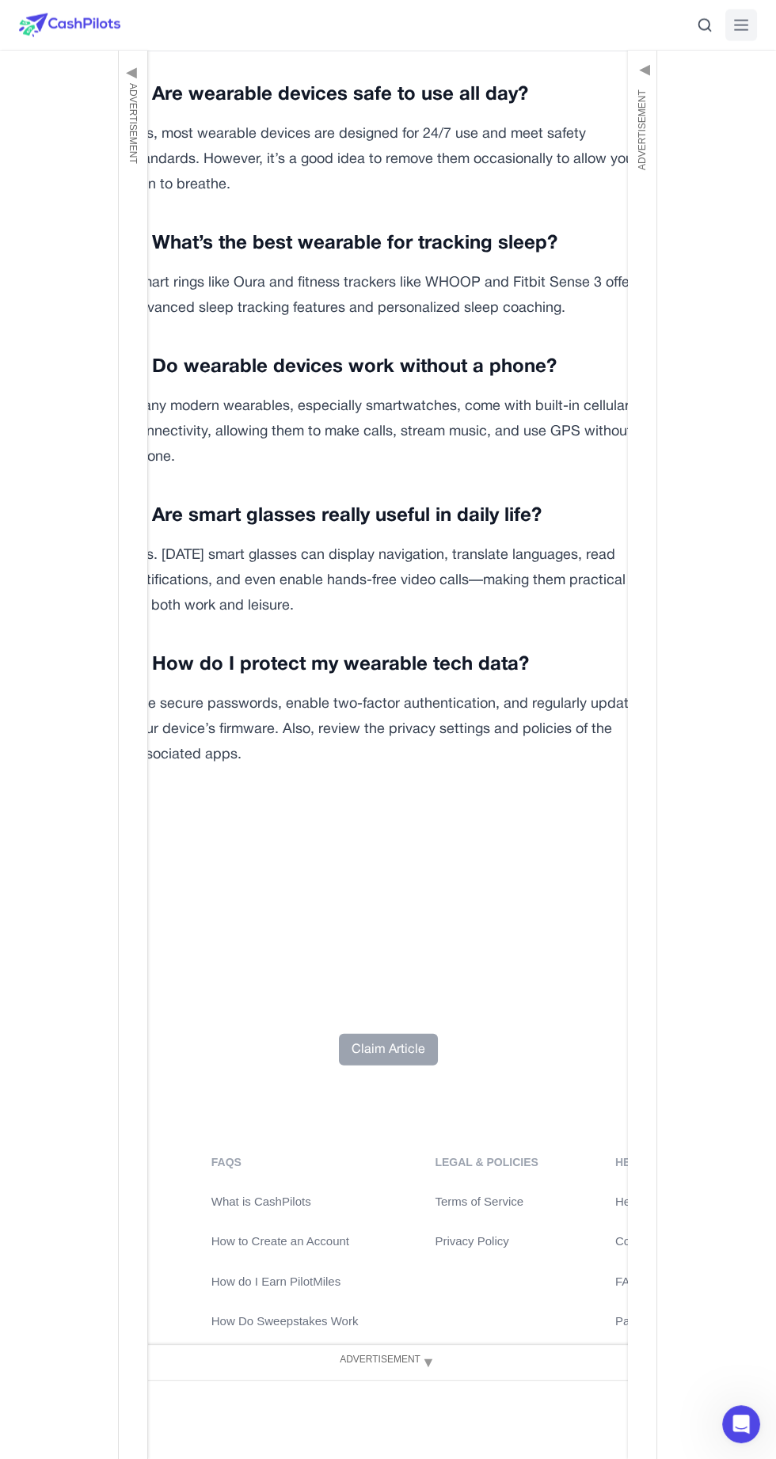
scroll to position [5450, 0]
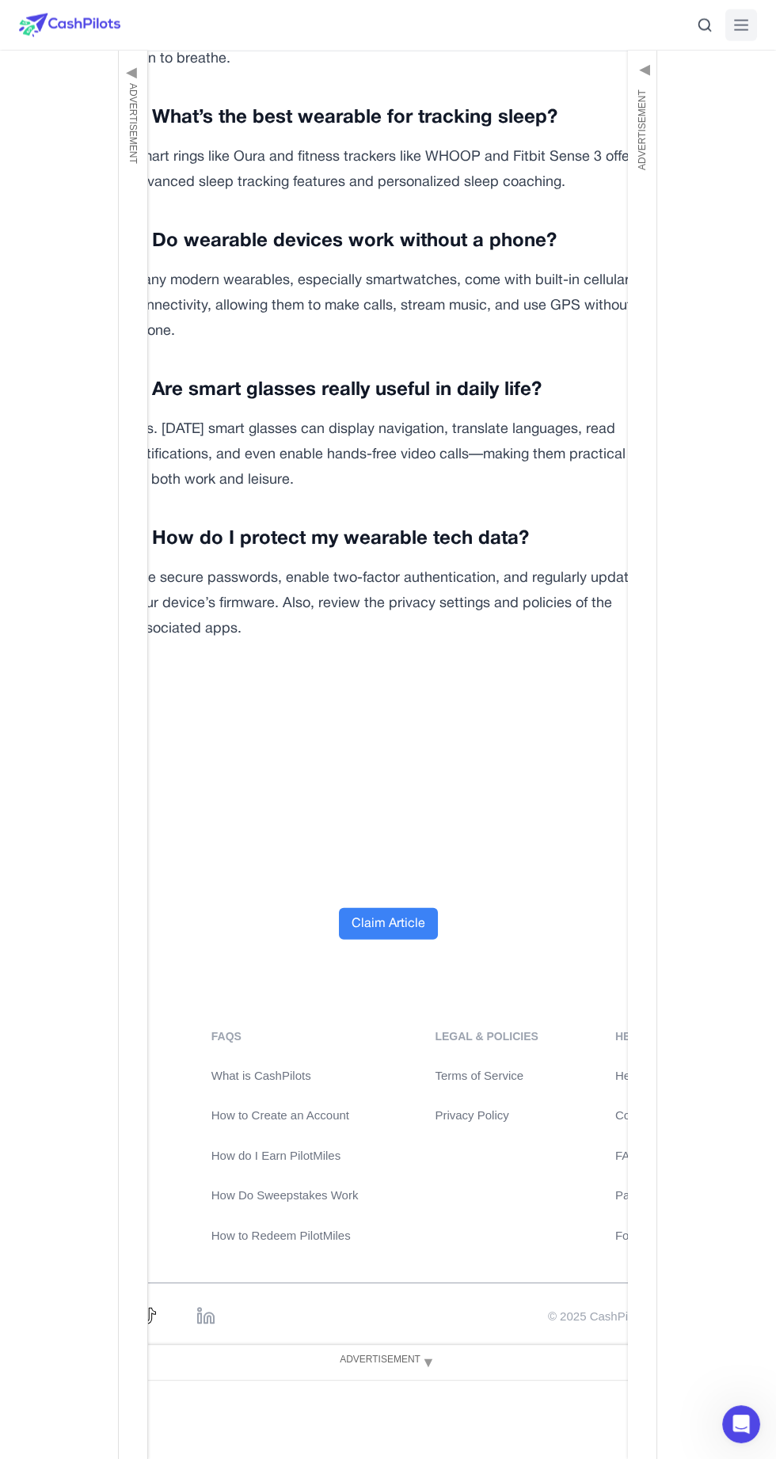
click at [390, 922] on button "Claim Article" at bounding box center [388, 924] width 99 height 32
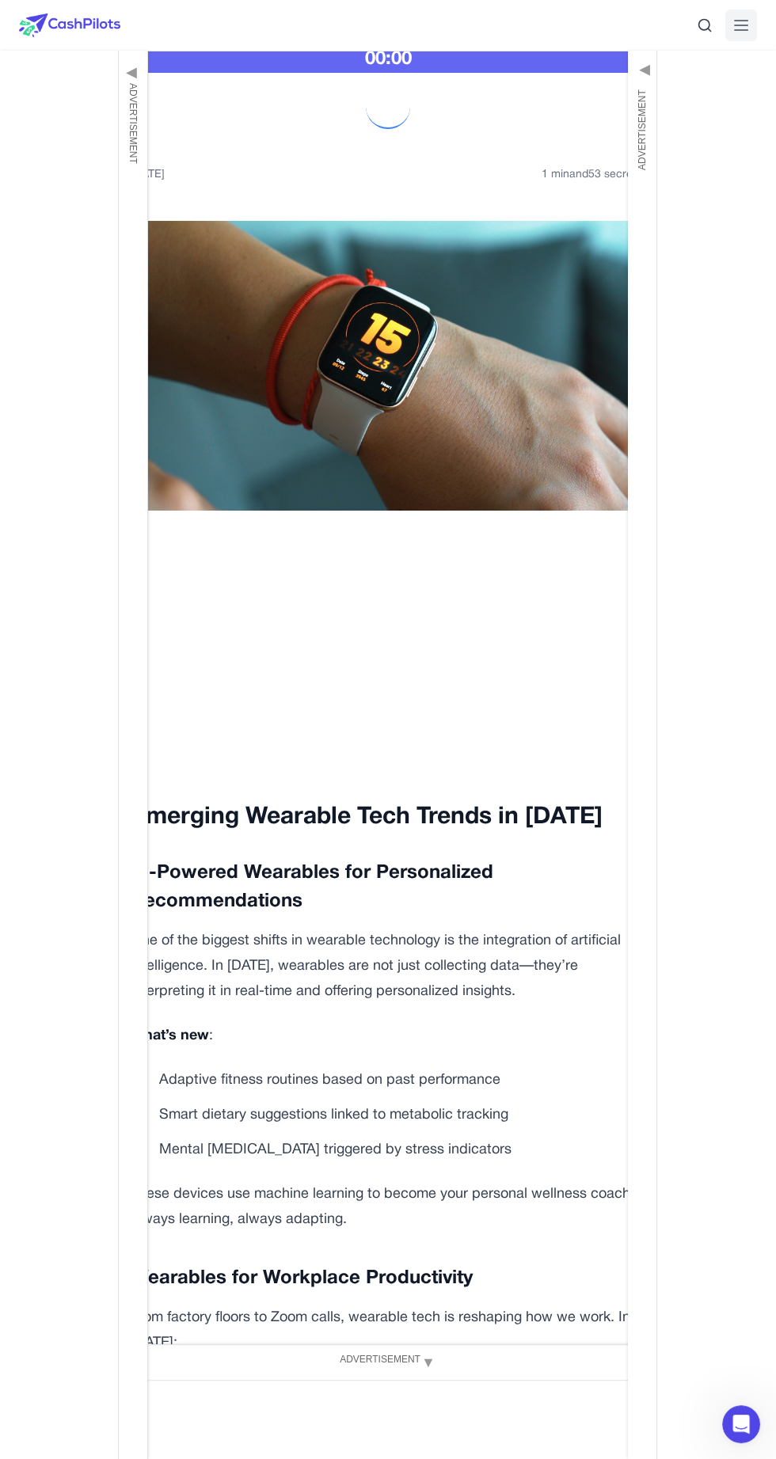
scroll to position [0, 0]
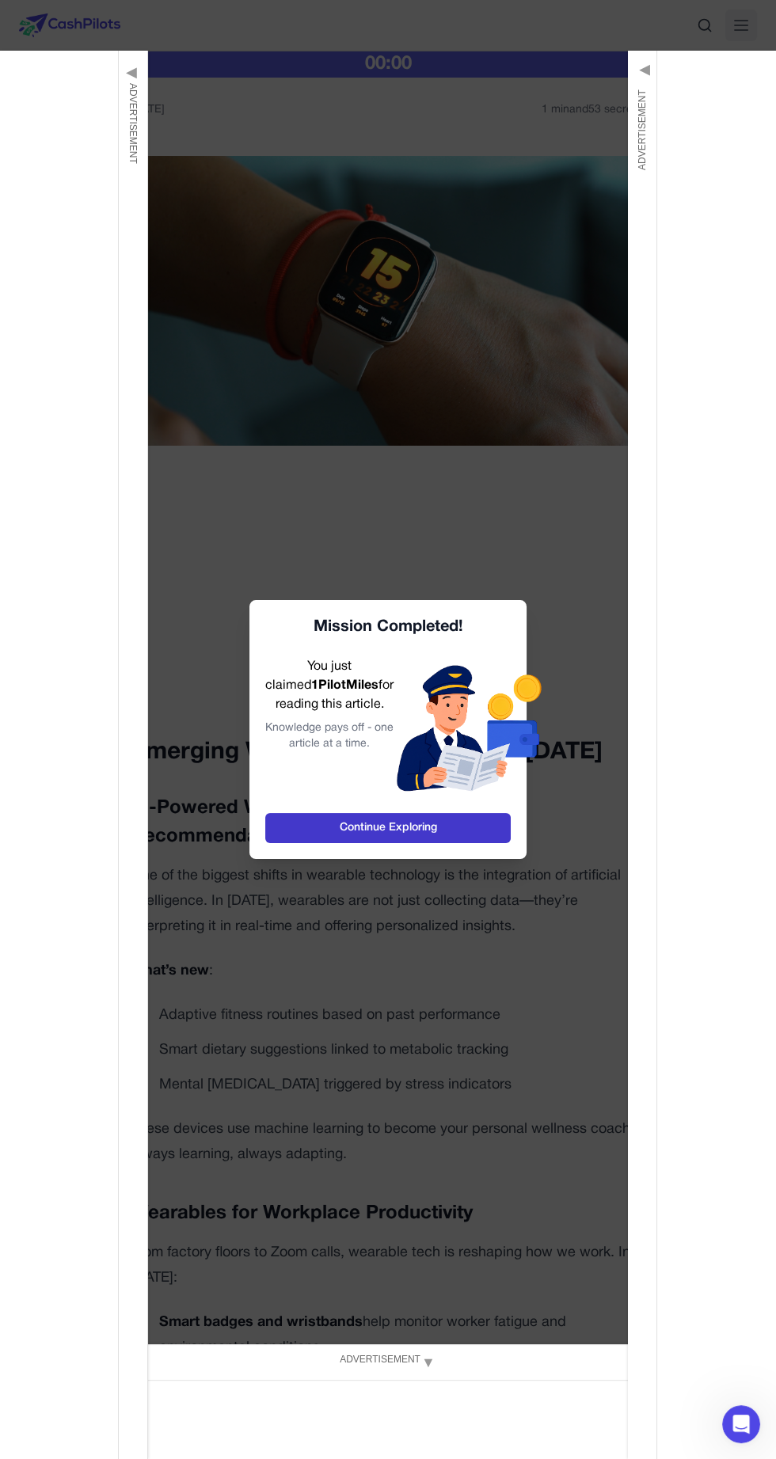
click at [462, 836] on link "Continue Exploring" at bounding box center [387, 828] width 245 height 30
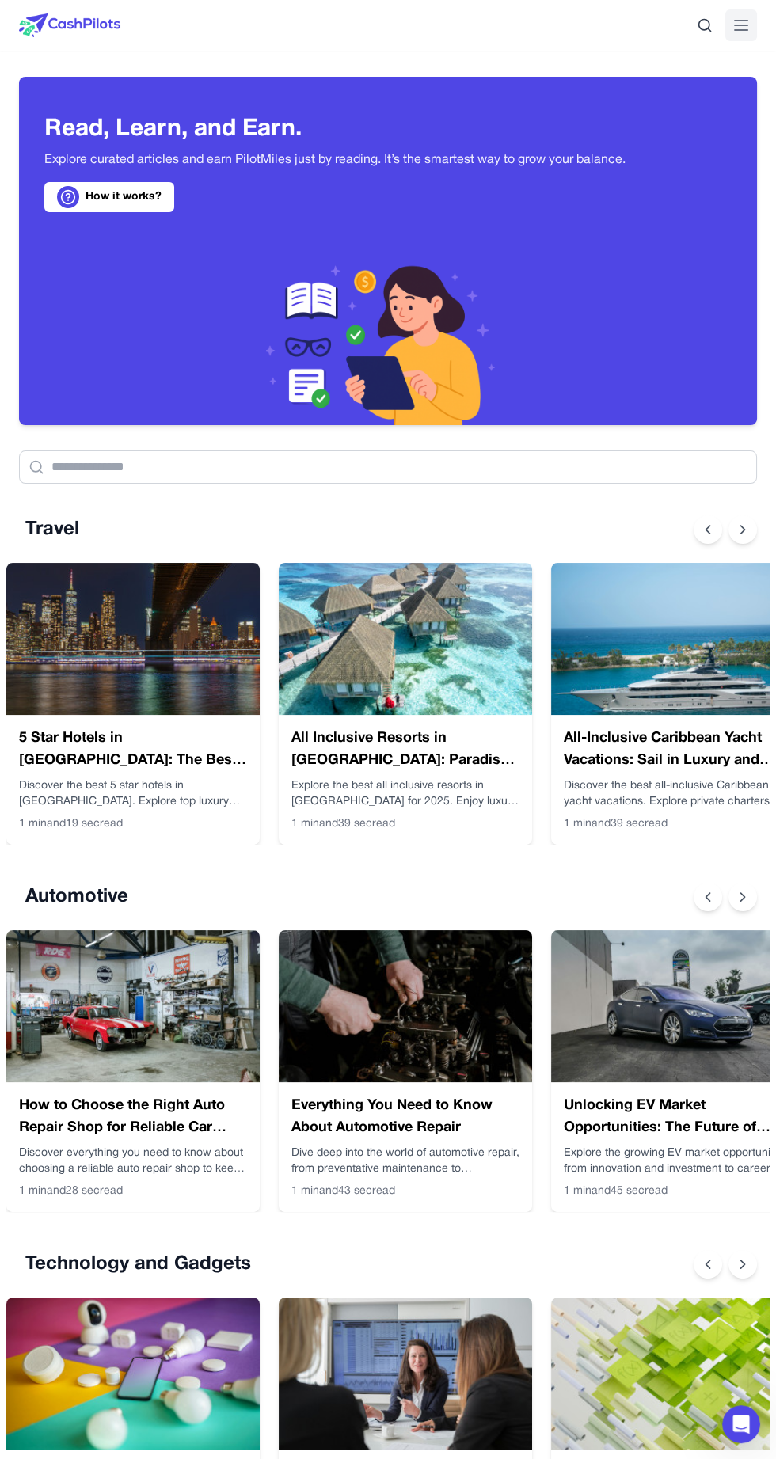
scroll to position [0, 13]
click at [740, 30] on line at bounding box center [741, 30] width 13 height 0
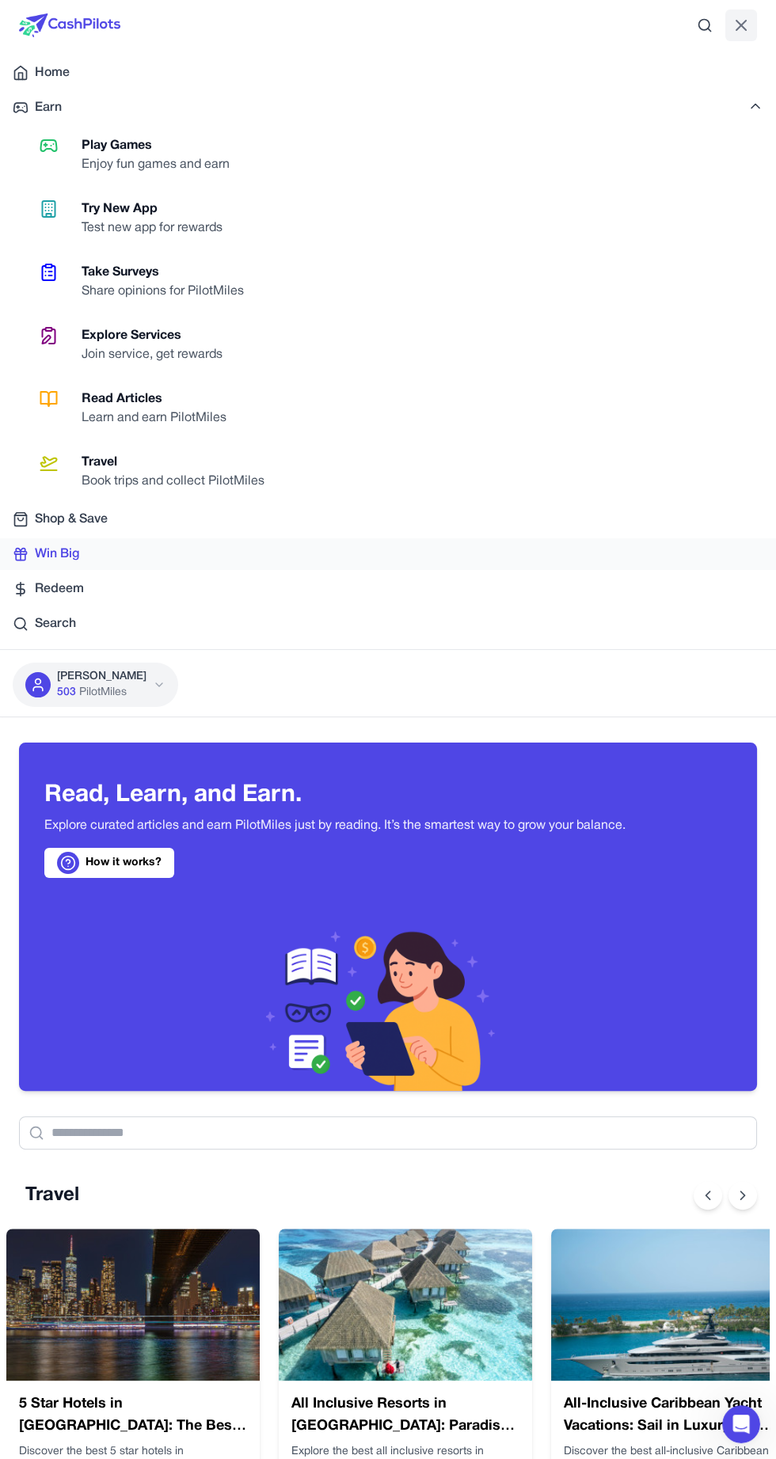
click at [76, 554] on span "Win Big" at bounding box center [57, 554] width 44 height 19
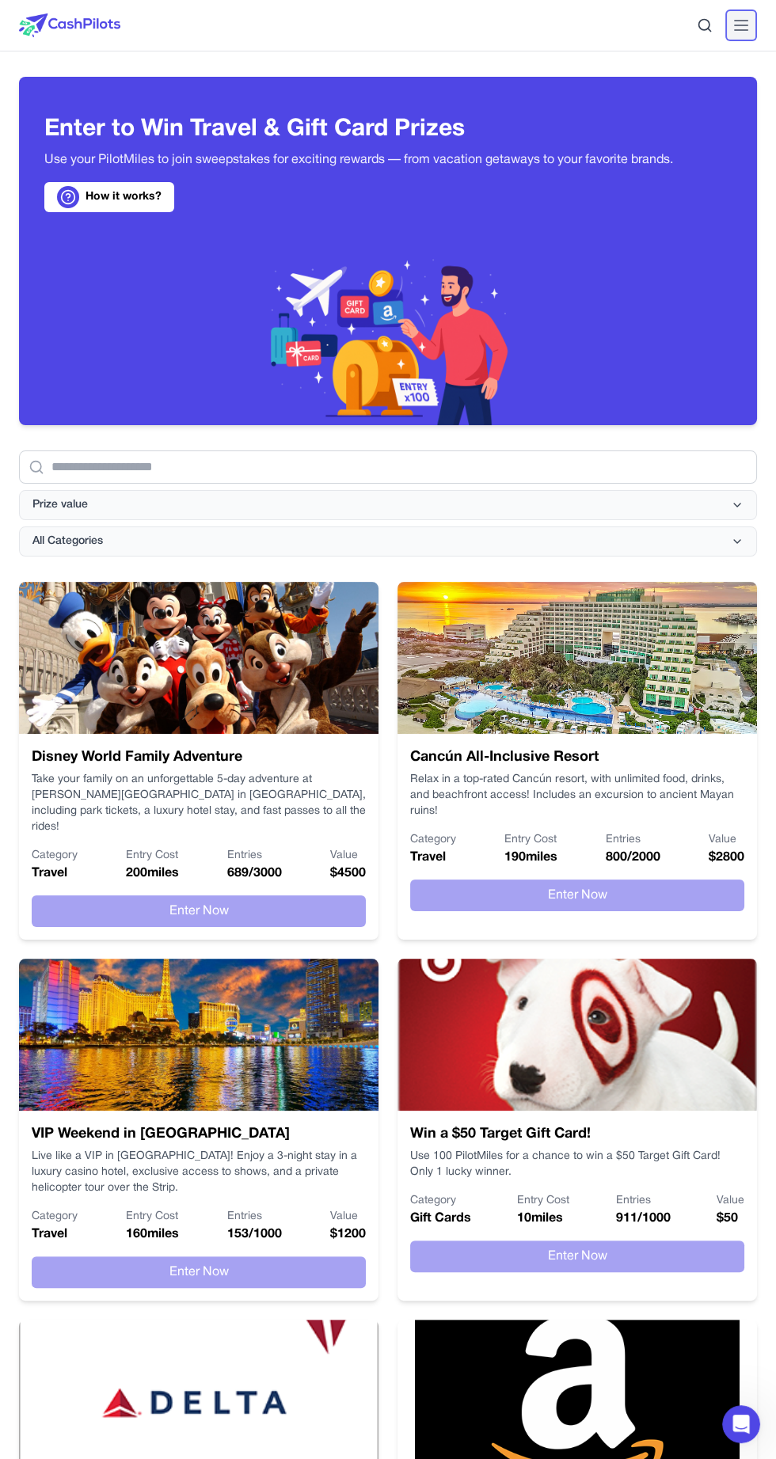
click at [747, 33] on icon at bounding box center [740, 25] width 19 height 19
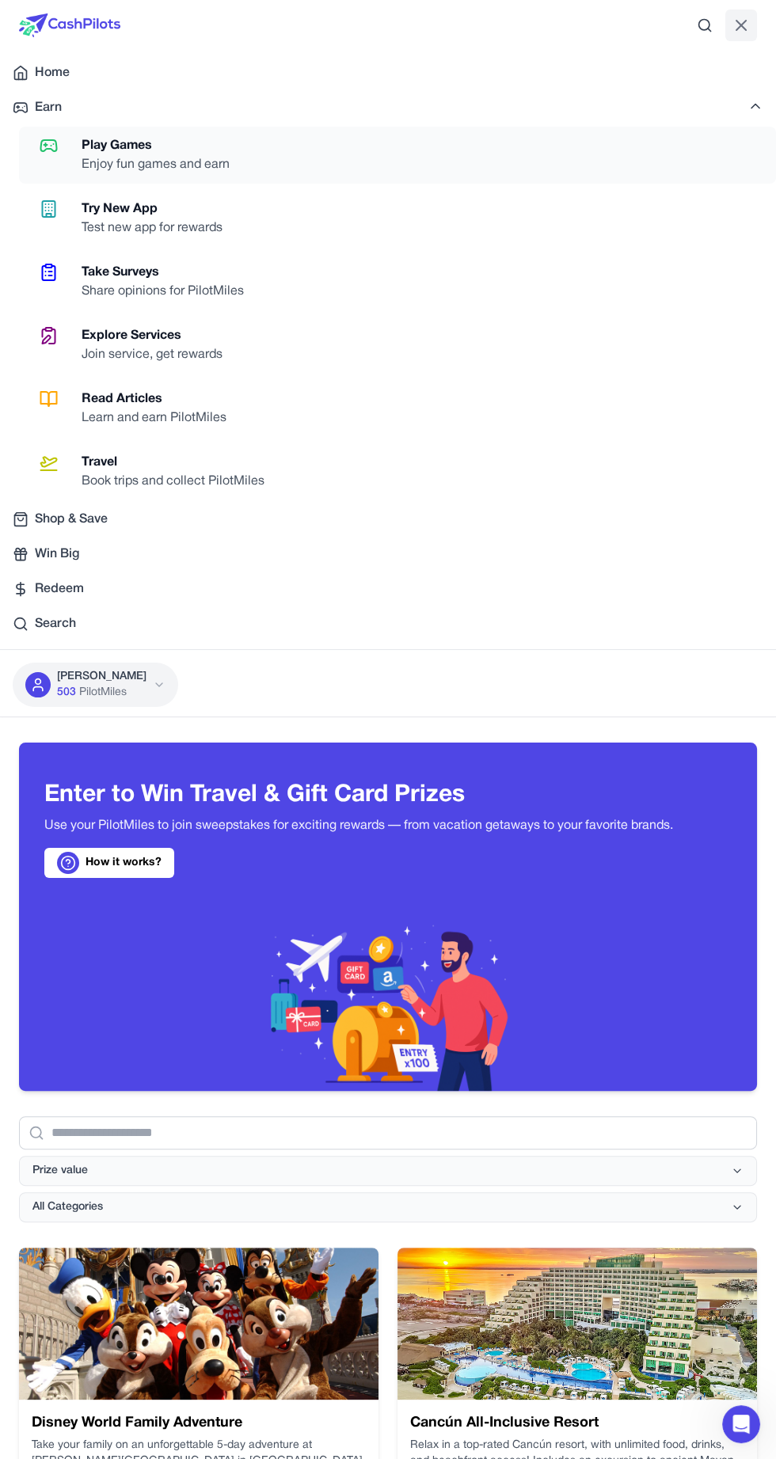
click at [275, 160] on link "Play Games Enjoy fun games and earn" at bounding box center [397, 155] width 757 height 57
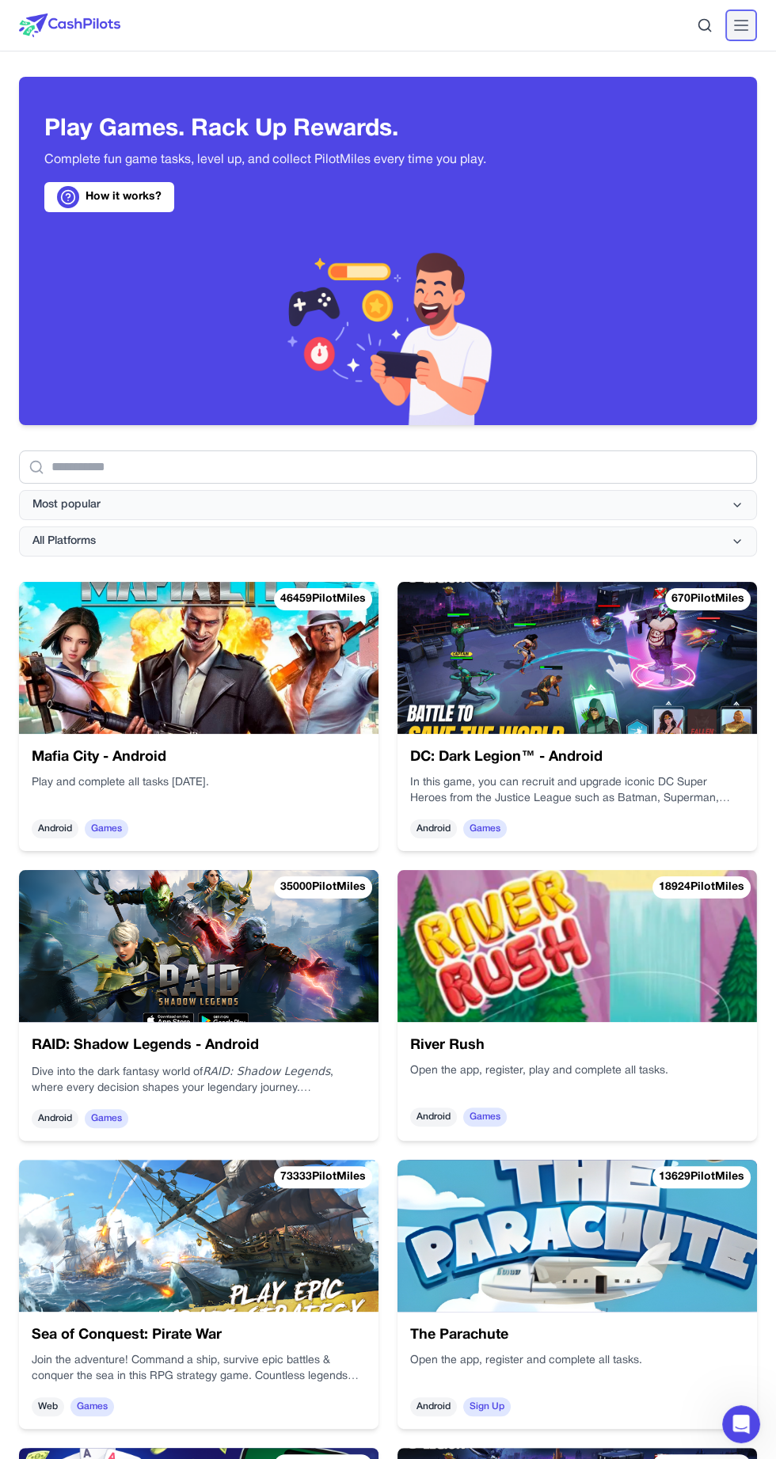
click at [740, 21] on line at bounding box center [741, 21] width 13 height 0
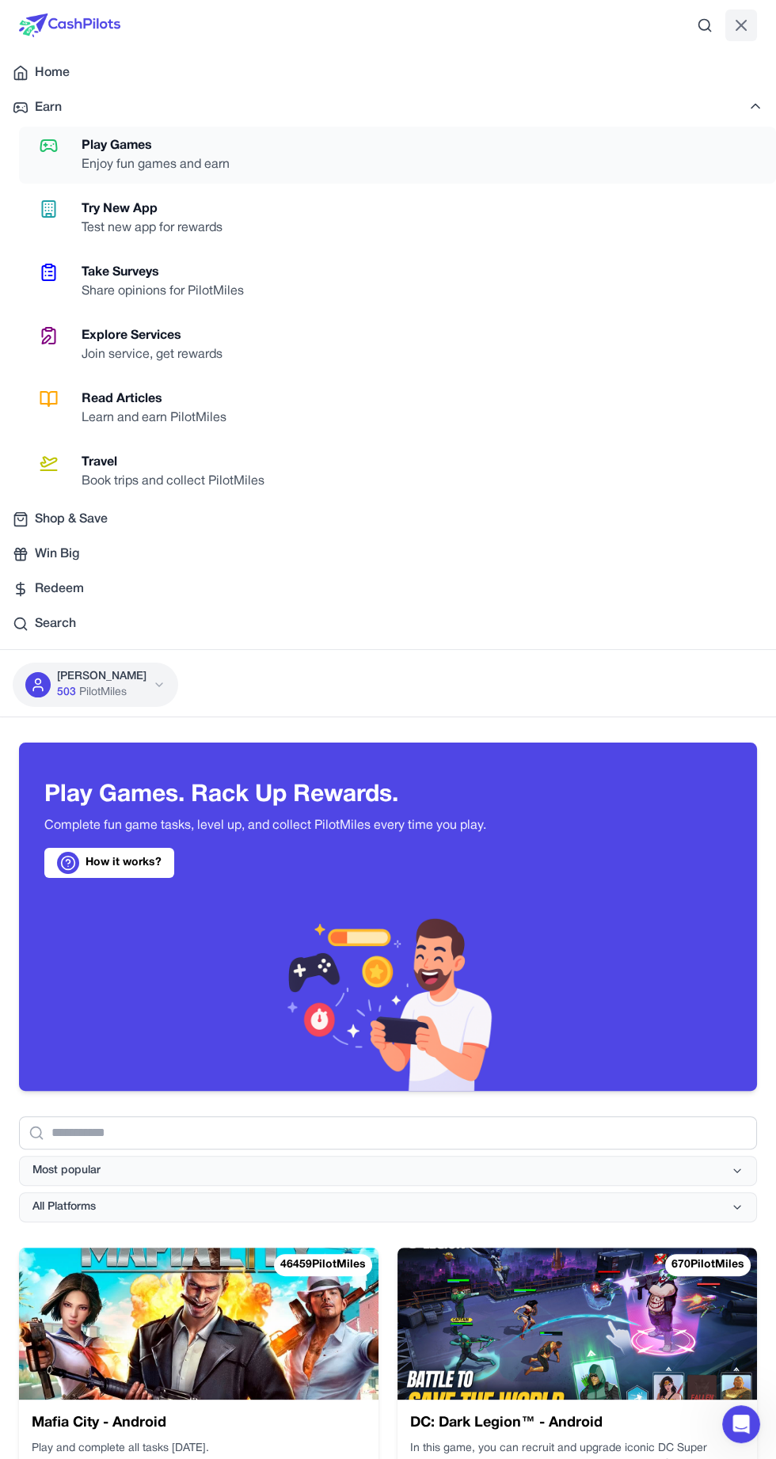
click at [514, 146] on link "Play Games Enjoy fun games and earn" at bounding box center [397, 155] width 757 height 57
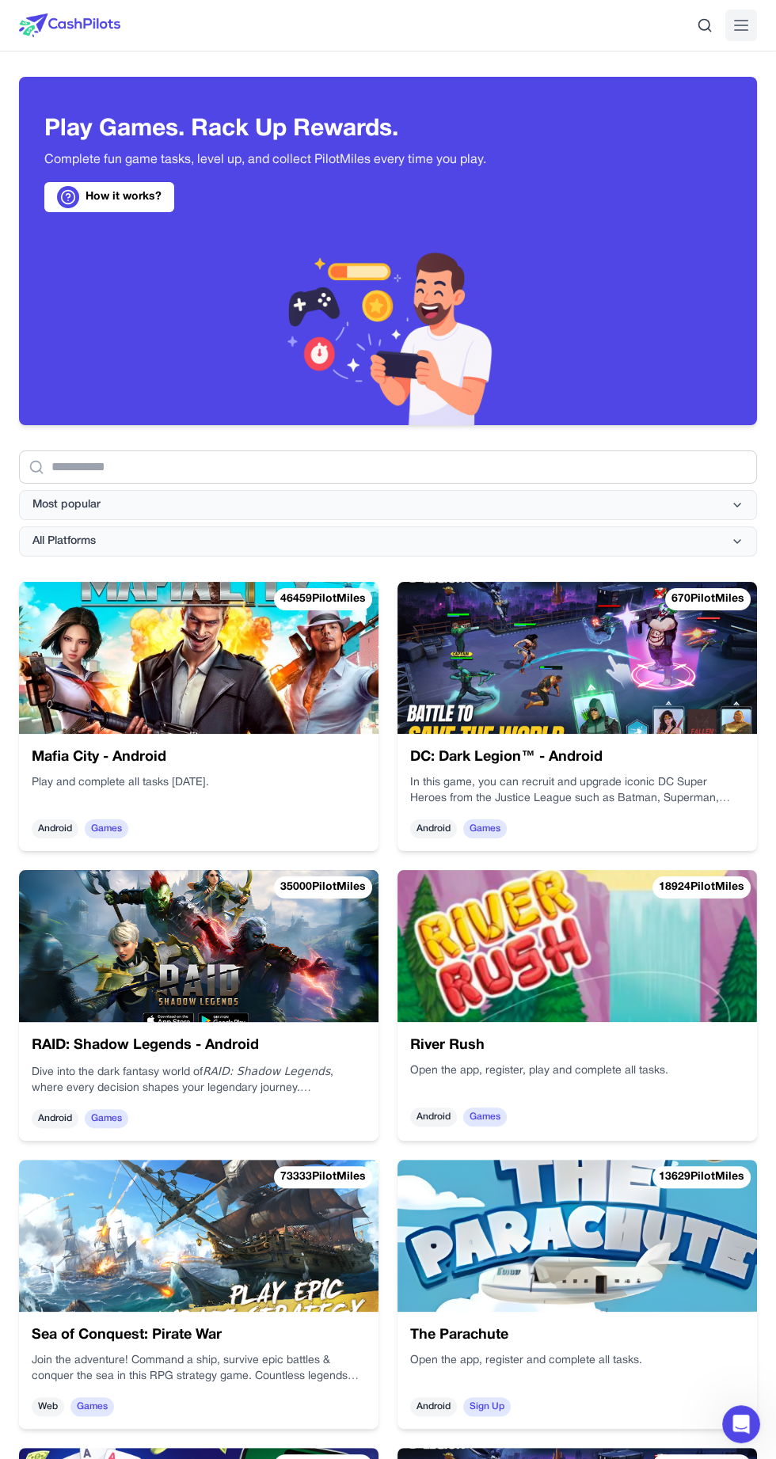
click at [131, 192] on link "How it works?" at bounding box center [109, 197] width 130 height 30
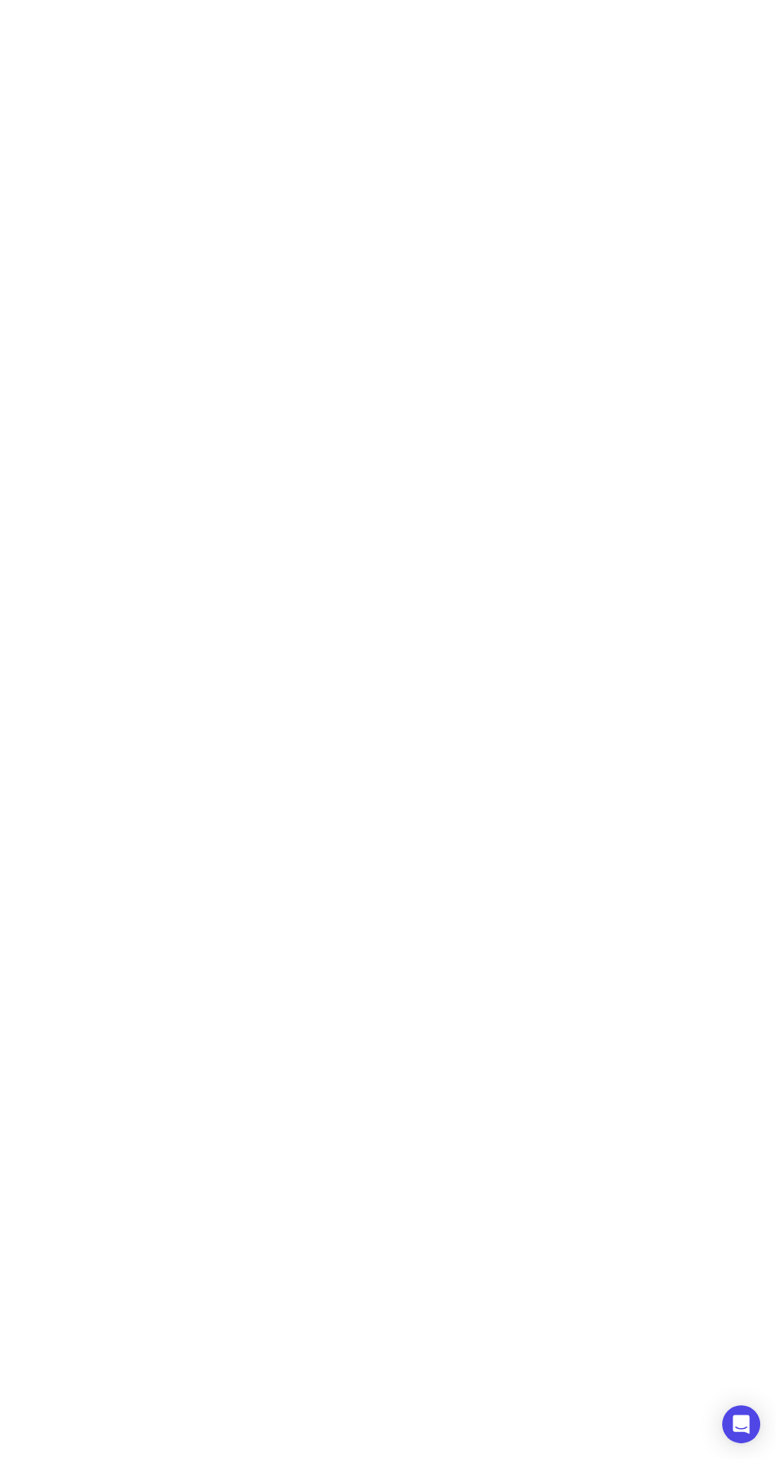
click at [461, 79] on html at bounding box center [388, 39] width 776 height 79
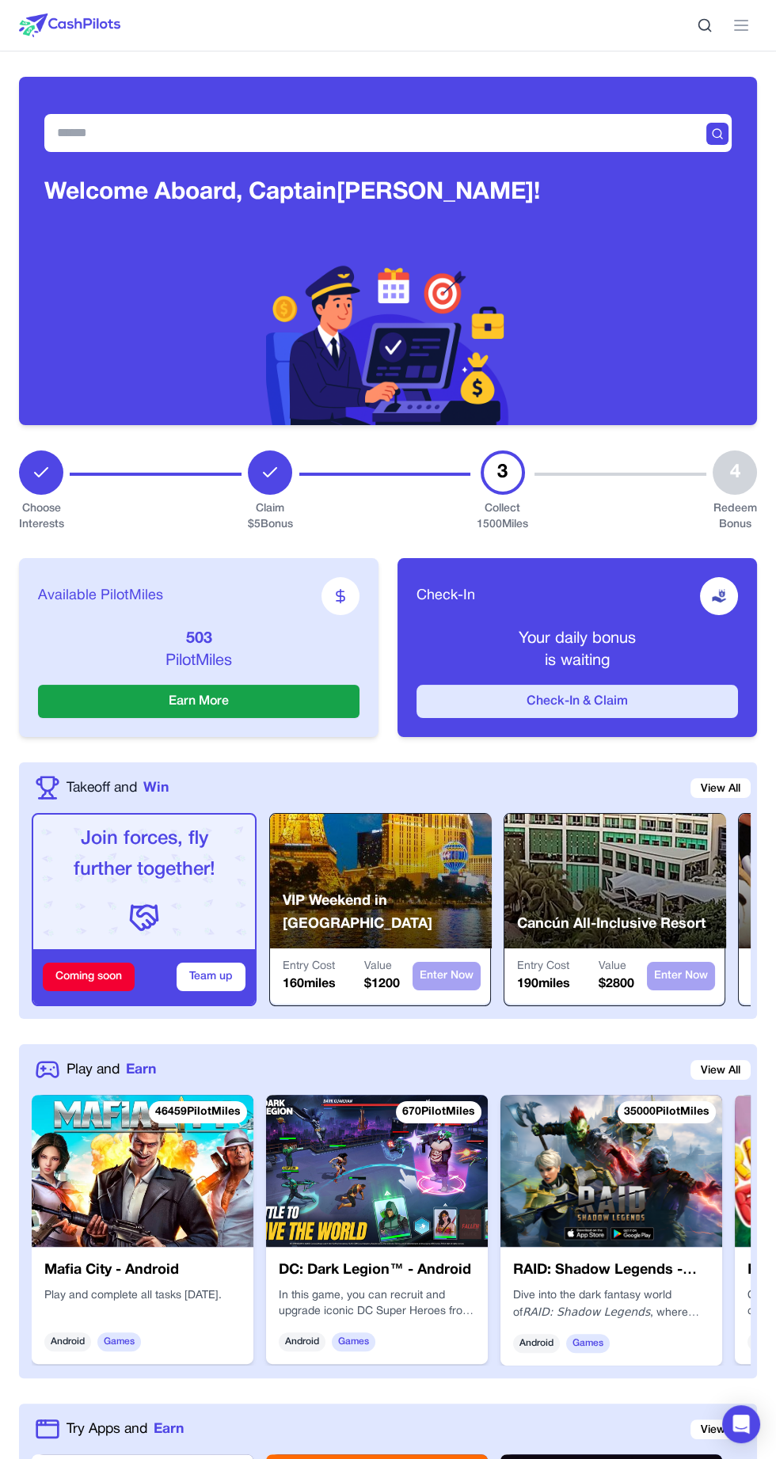
click at [690, 691] on button "Check-In & Claim" at bounding box center [576, 701] width 321 height 33
click at [652, 693] on button "Check-In & Claim" at bounding box center [576, 701] width 321 height 33
click at [614, 652] on div "Your daily bonus is waiting" at bounding box center [576, 650] width 321 height 44
click at [655, 701] on button "Check-In & Claim" at bounding box center [576, 701] width 321 height 33
click at [749, 26] on icon at bounding box center [740, 25] width 19 height 19
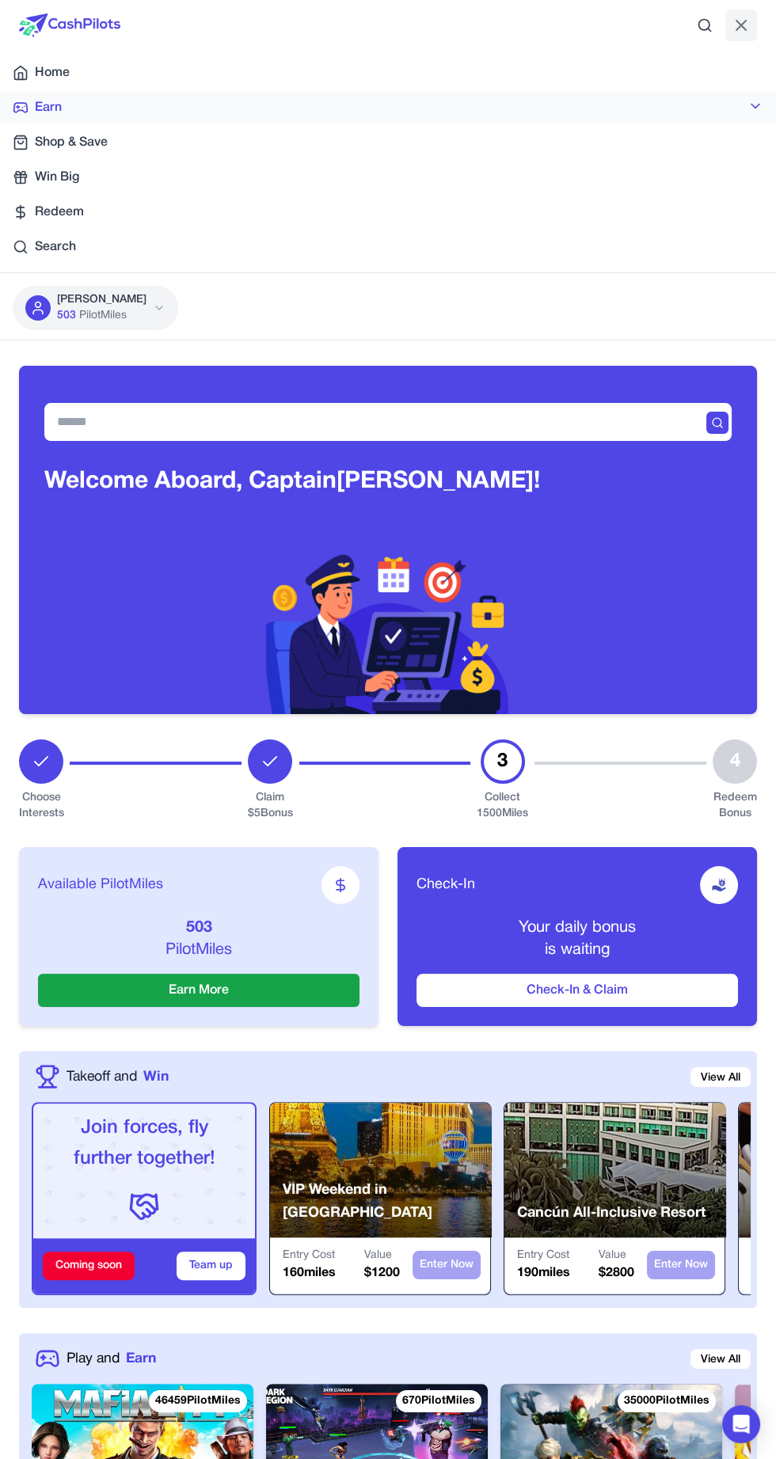
click at [47, 107] on span "Earn" at bounding box center [48, 107] width 27 height 19
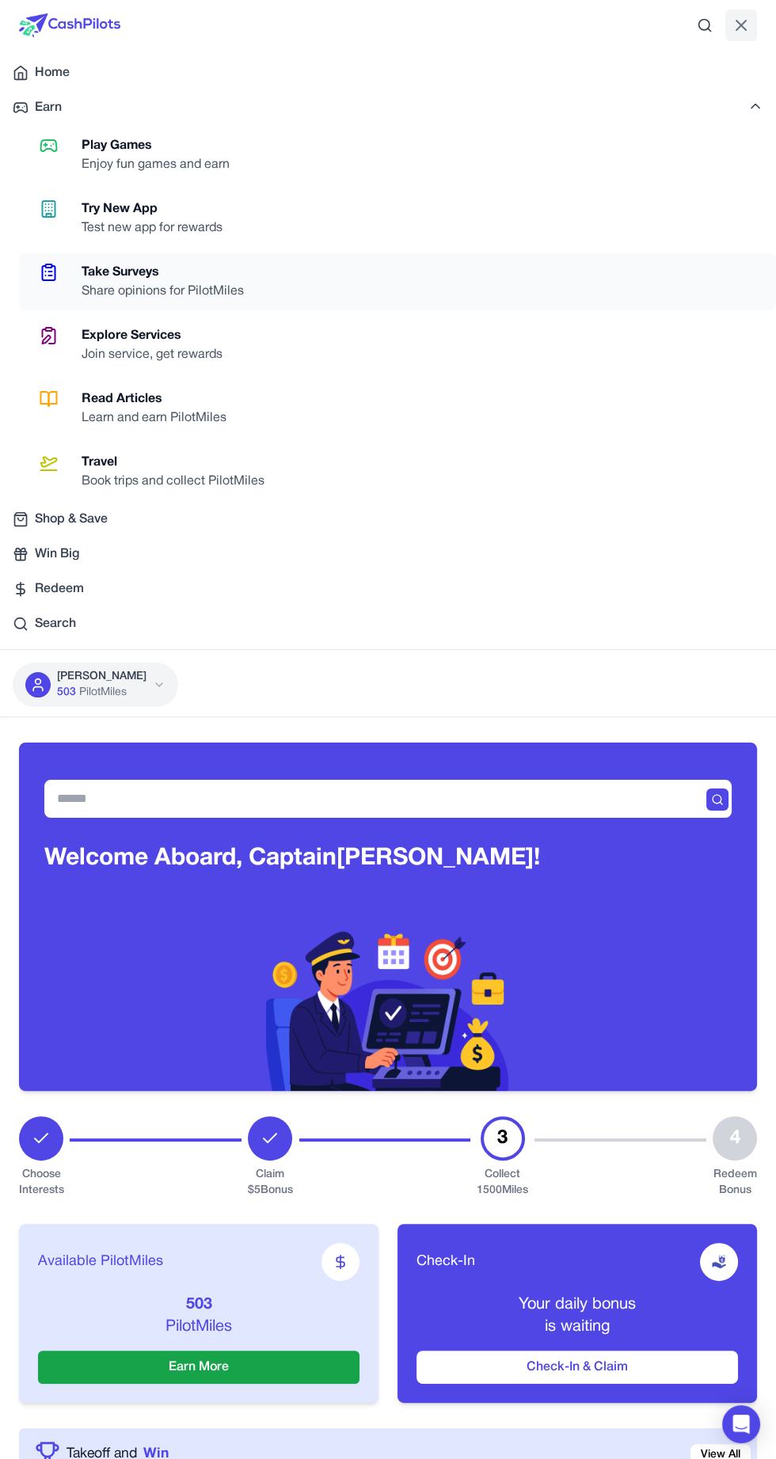
click at [450, 286] on link "Take Surveys Share opinions for PilotMiles" at bounding box center [397, 281] width 757 height 57
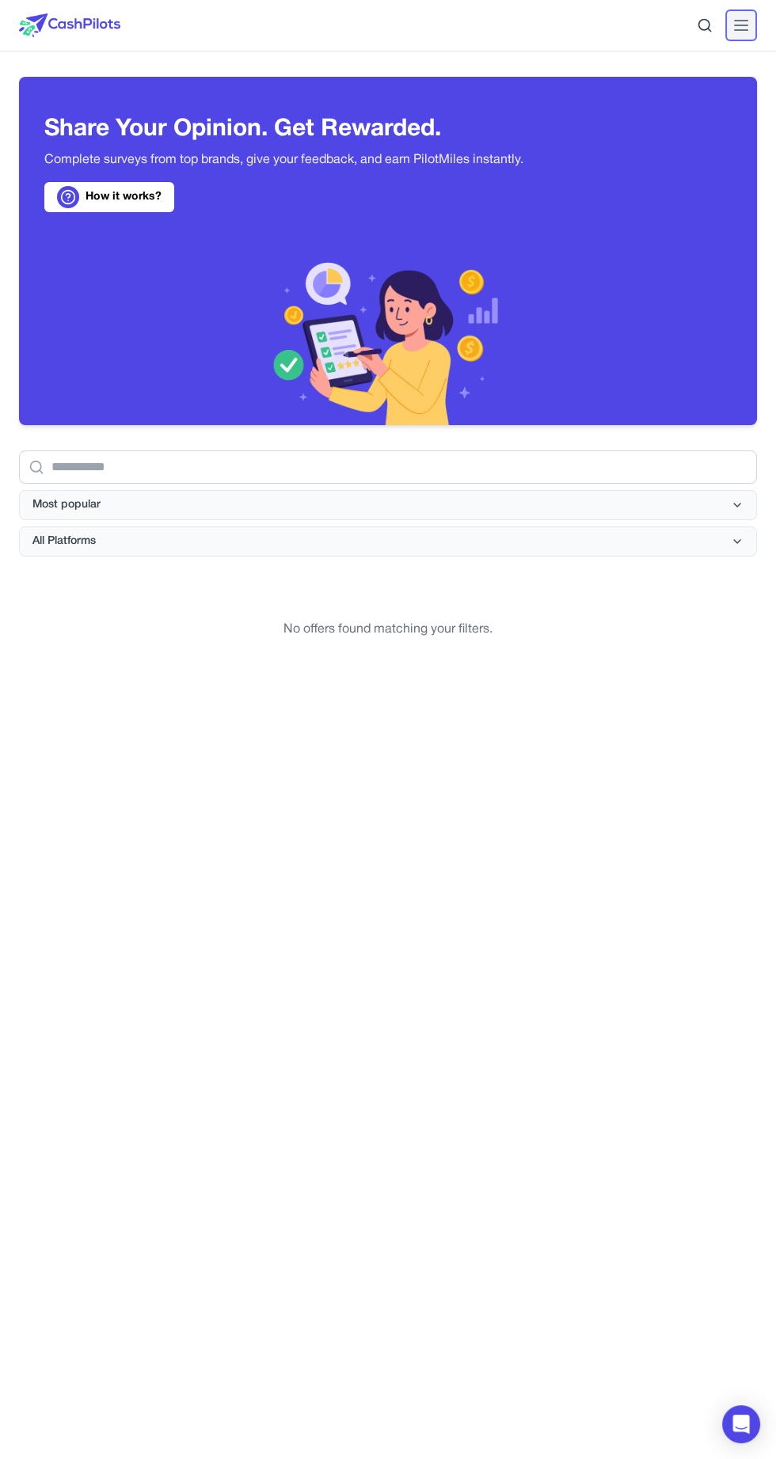
click at [740, 25] on line at bounding box center [741, 25] width 13 height 0
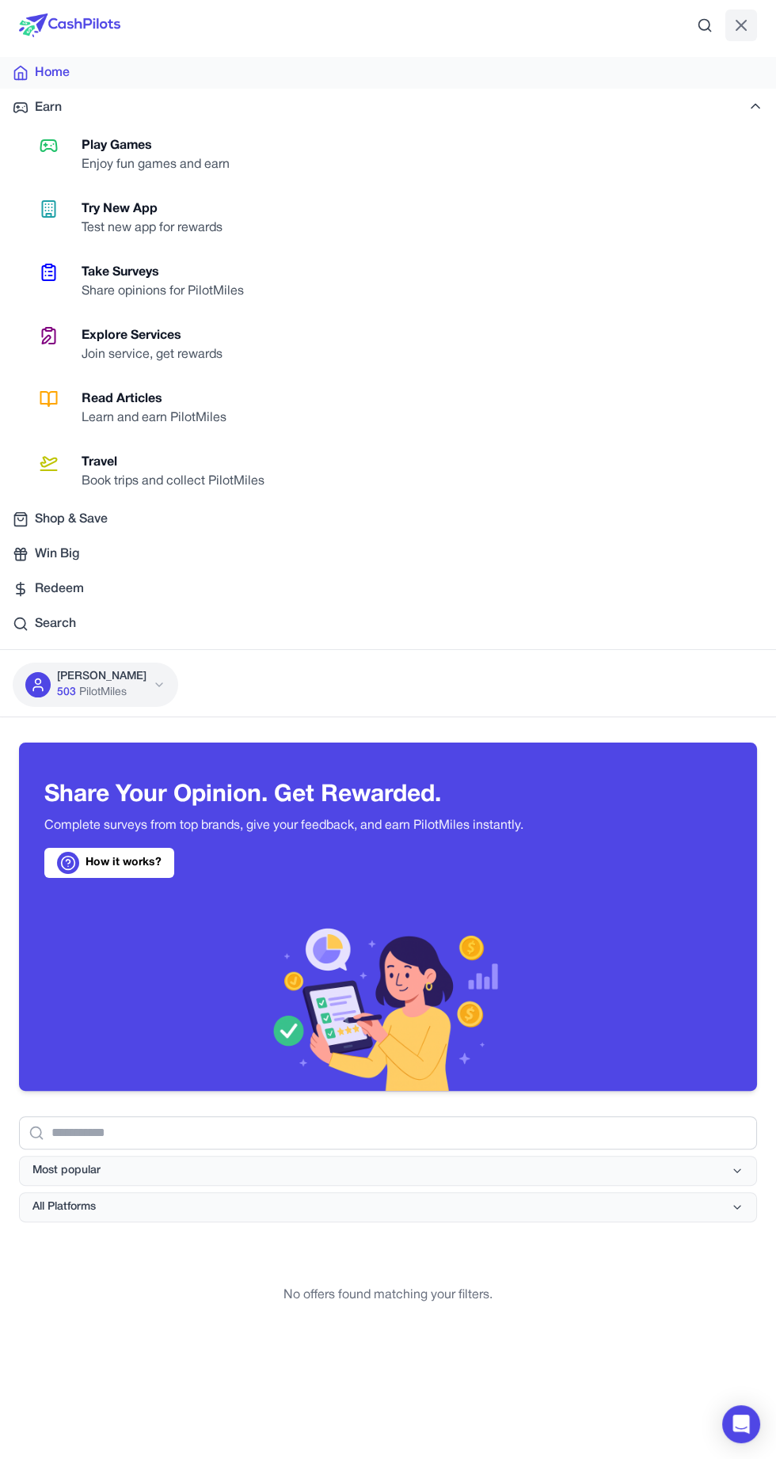
click at [206, 66] on div "Home" at bounding box center [388, 72] width 750 height 19
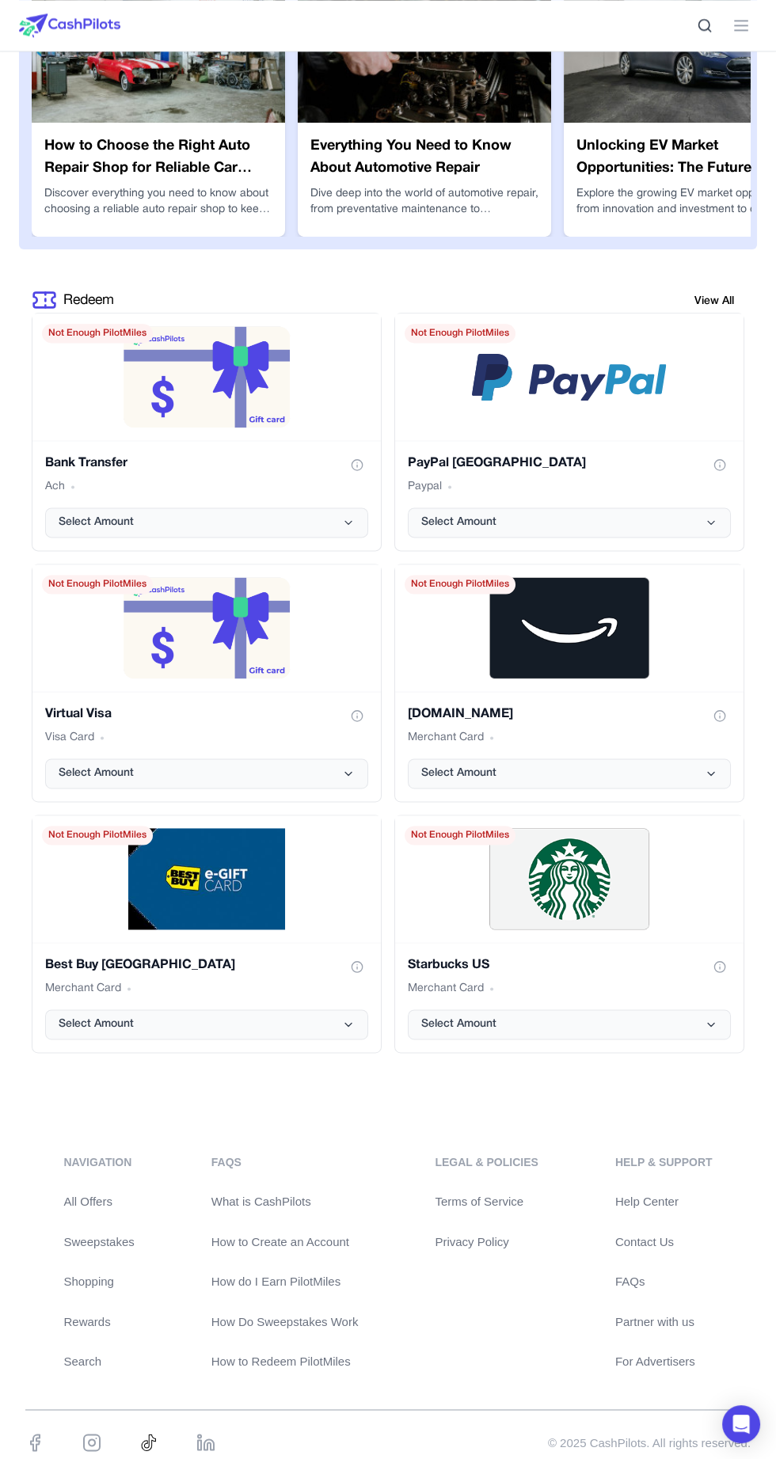
scroll to position [3060, 0]
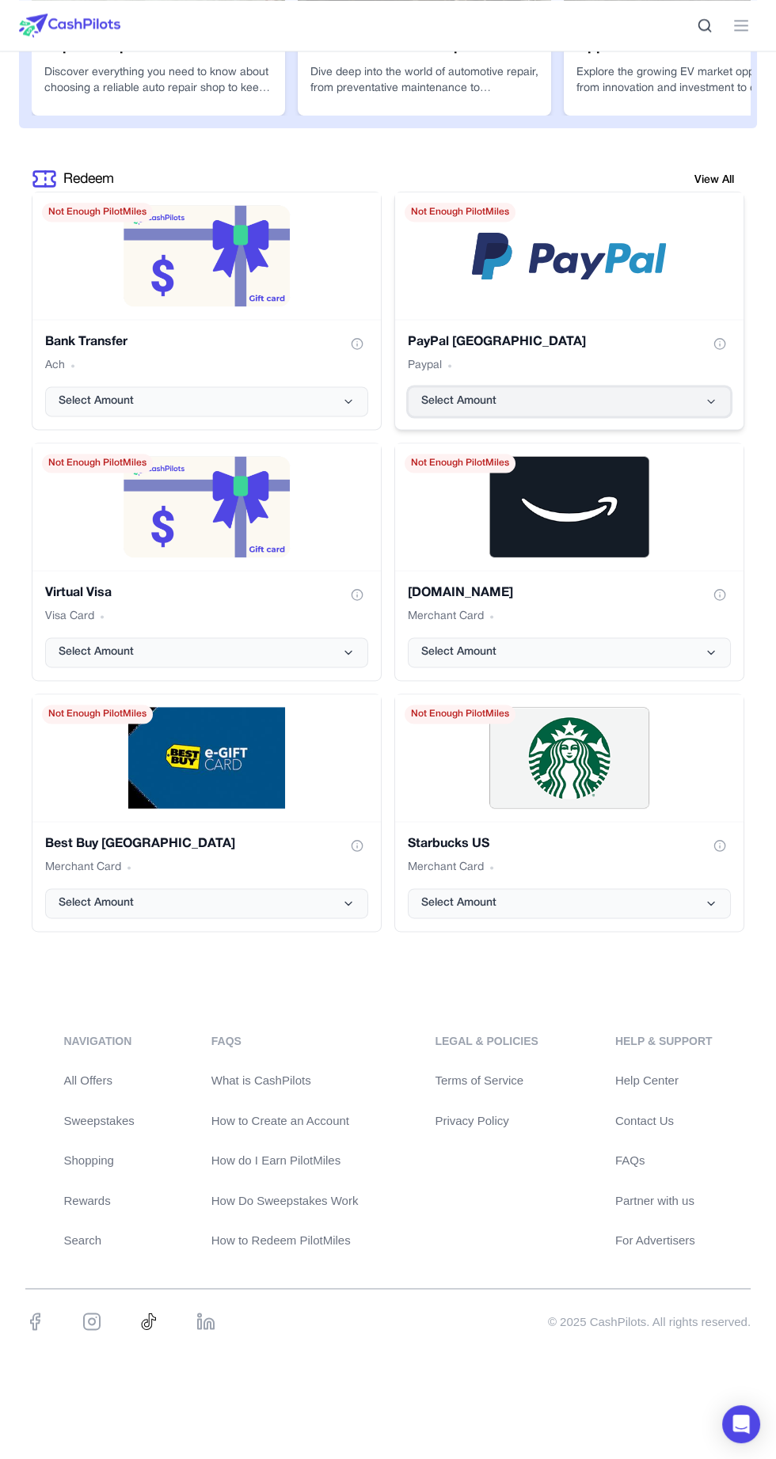
click at [648, 389] on button "Select Amount" at bounding box center [569, 401] width 323 height 30
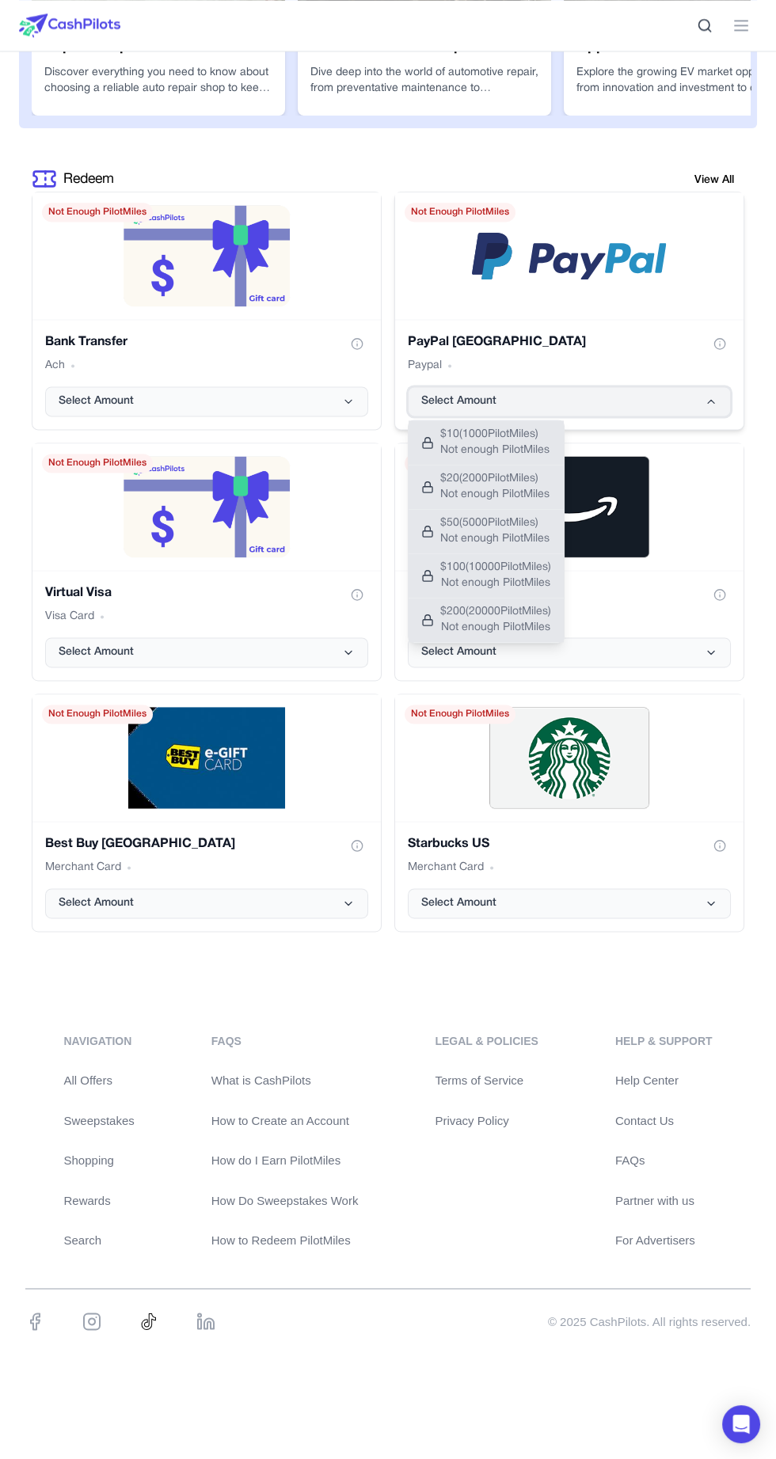
click at [636, 394] on button "Select Amount" at bounding box center [569, 401] width 323 height 30
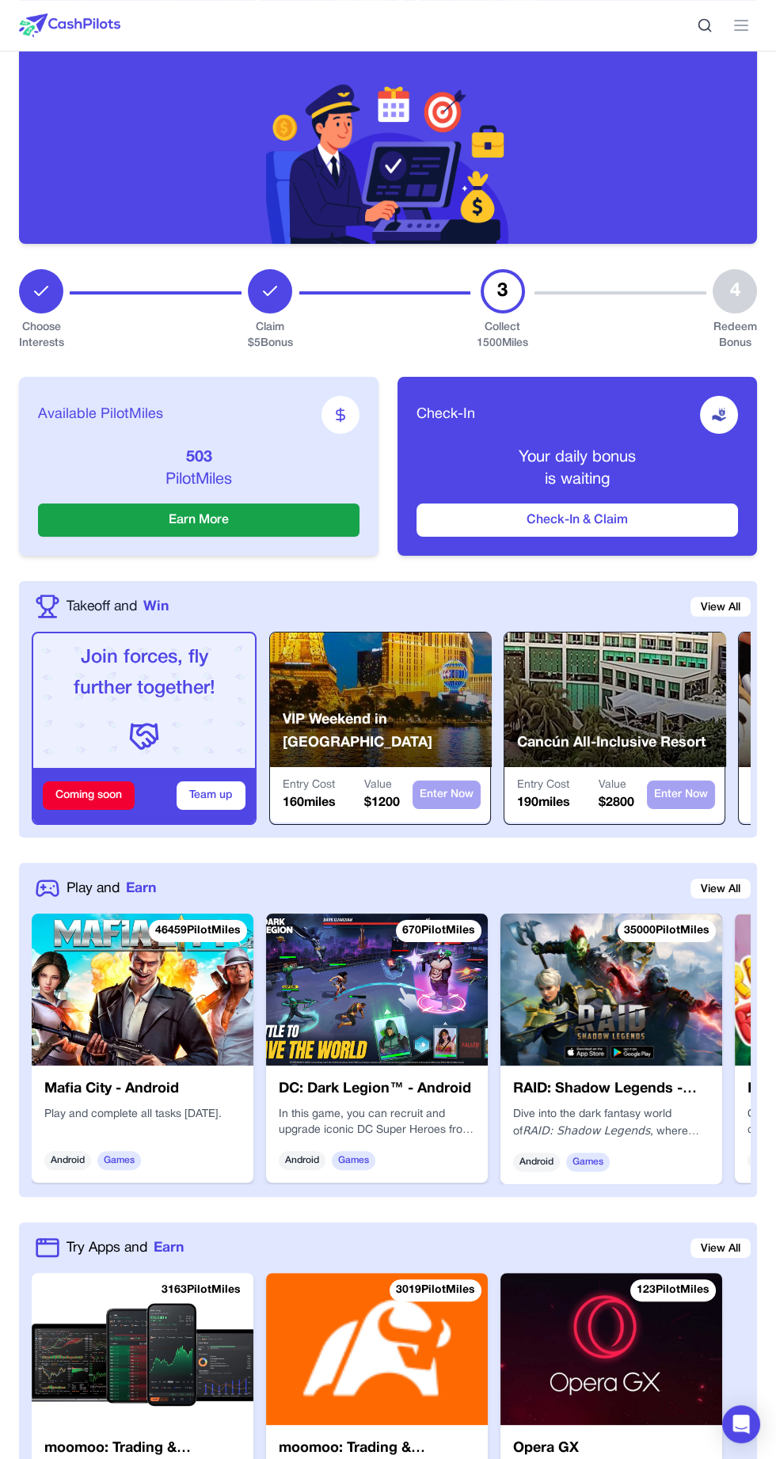
scroll to position [0, 0]
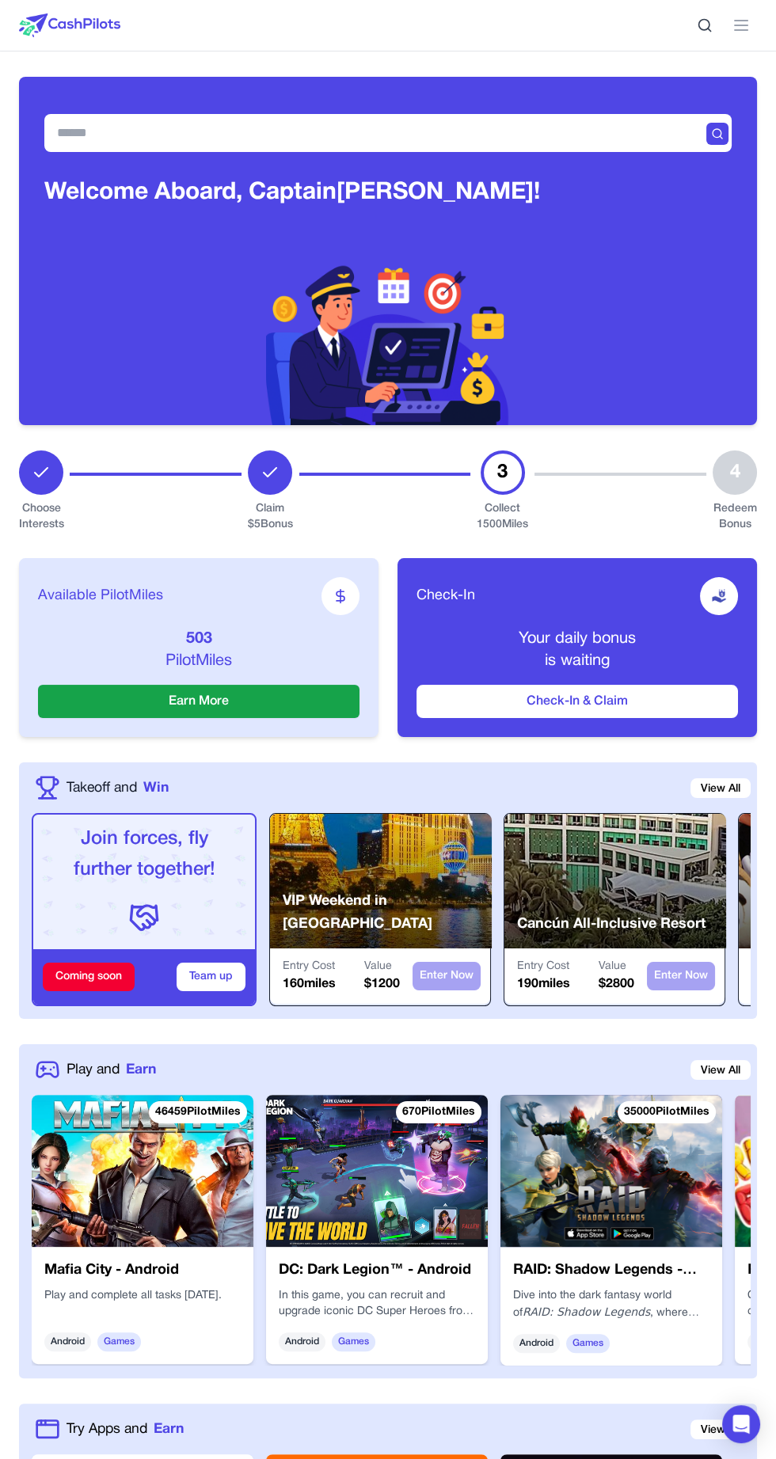
click at [533, 469] on div "Choose Interests Claim $ 5 Bonus 3 Collect 1500 Miles 4 Redeem Bonus" at bounding box center [388, 491] width 738 height 82
